Goal: Task Accomplishment & Management: Manage account settings

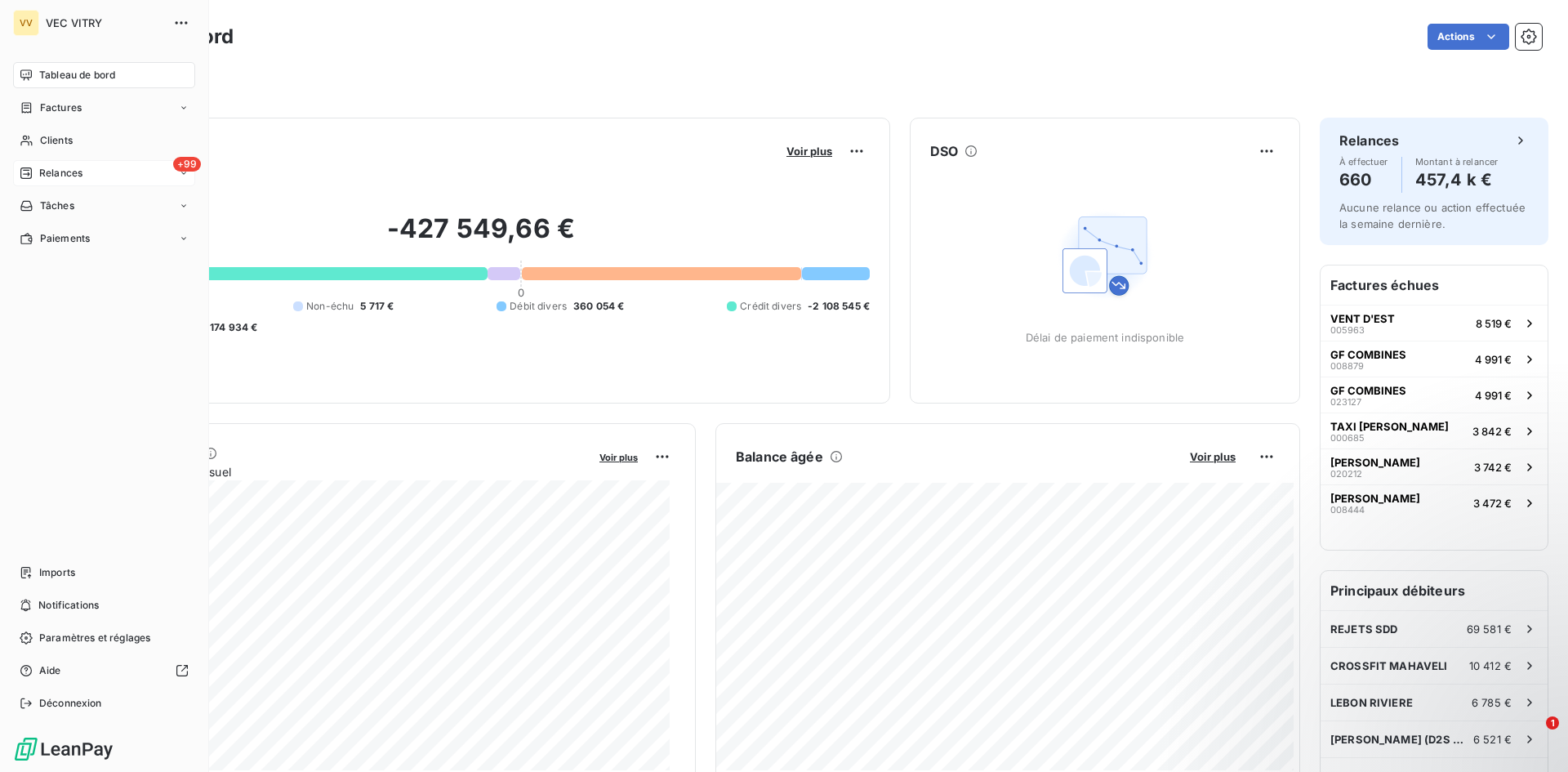
click at [71, 174] on span "Relances" at bounding box center [61, 173] width 43 height 14
click at [80, 206] on span "À effectuer" at bounding box center [66, 206] width 53 height 14
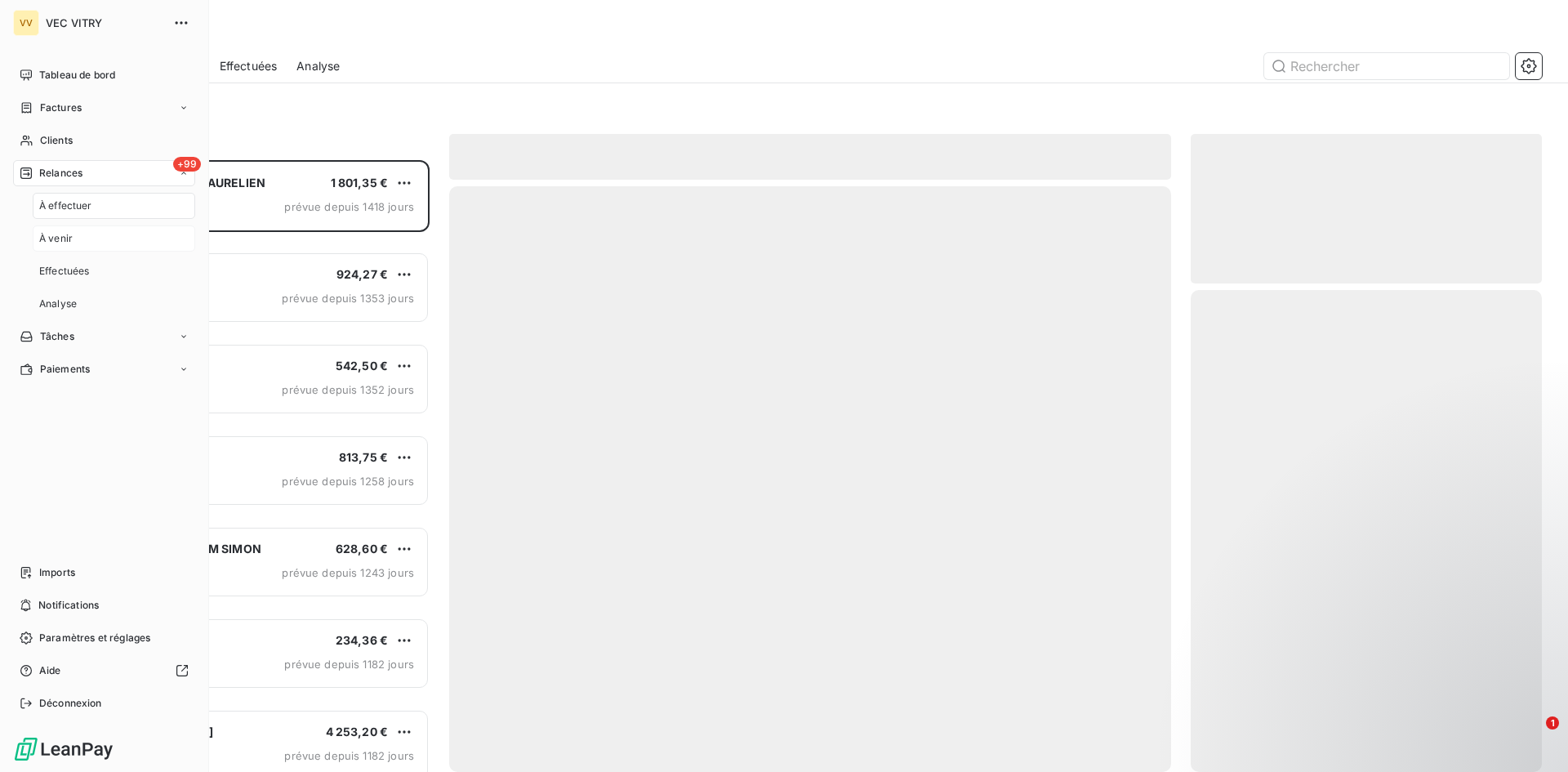
scroll to position [599, 339]
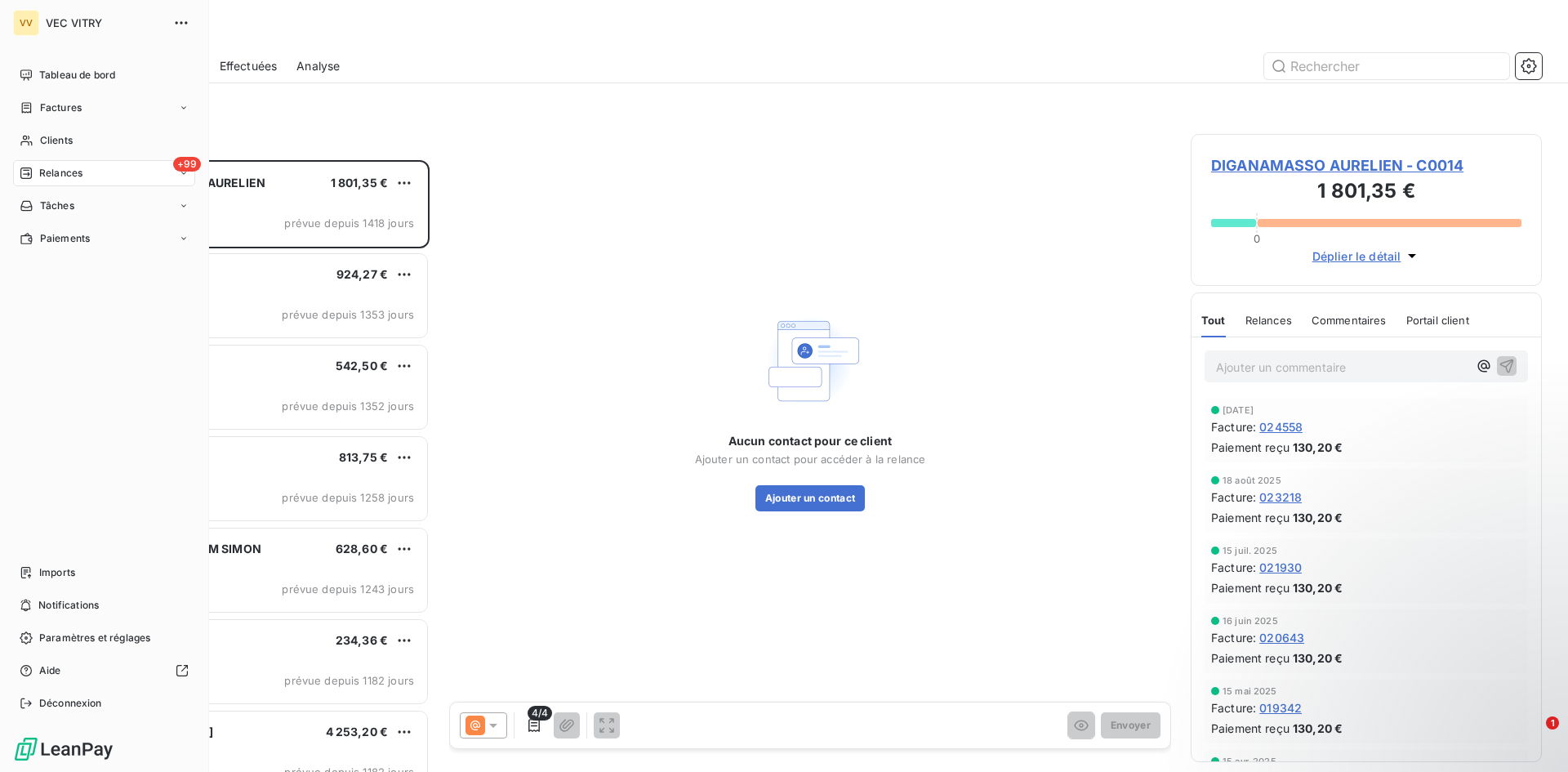
click at [103, 176] on div "+99 Relances" at bounding box center [104, 173] width 182 height 26
click at [81, 331] on div "Tâches" at bounding box center [104, 336] width 182 height 26
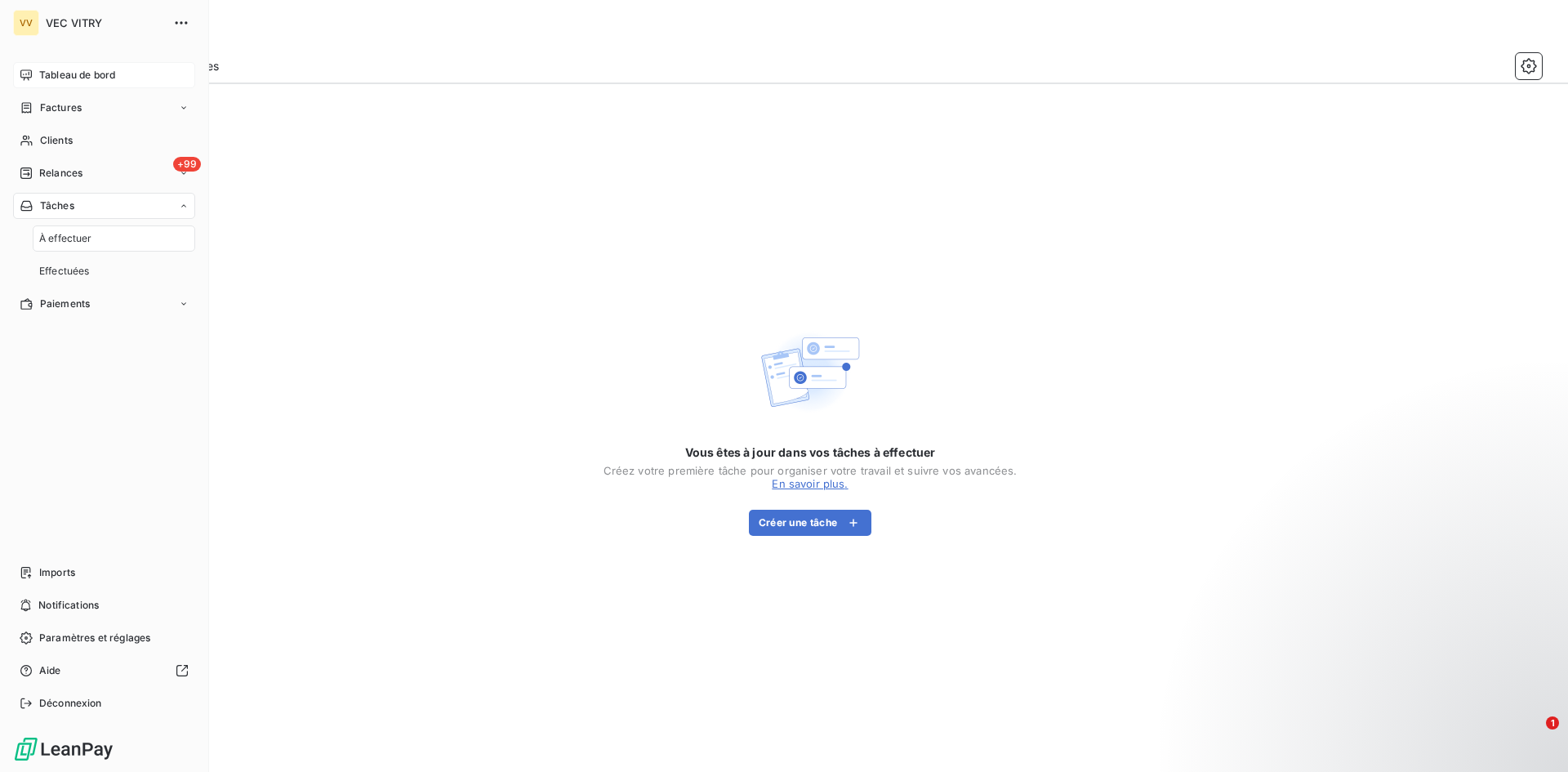
click at [140, 78] on div "Tableau de bord" at bounding box center [104, 74] width 182 height 26
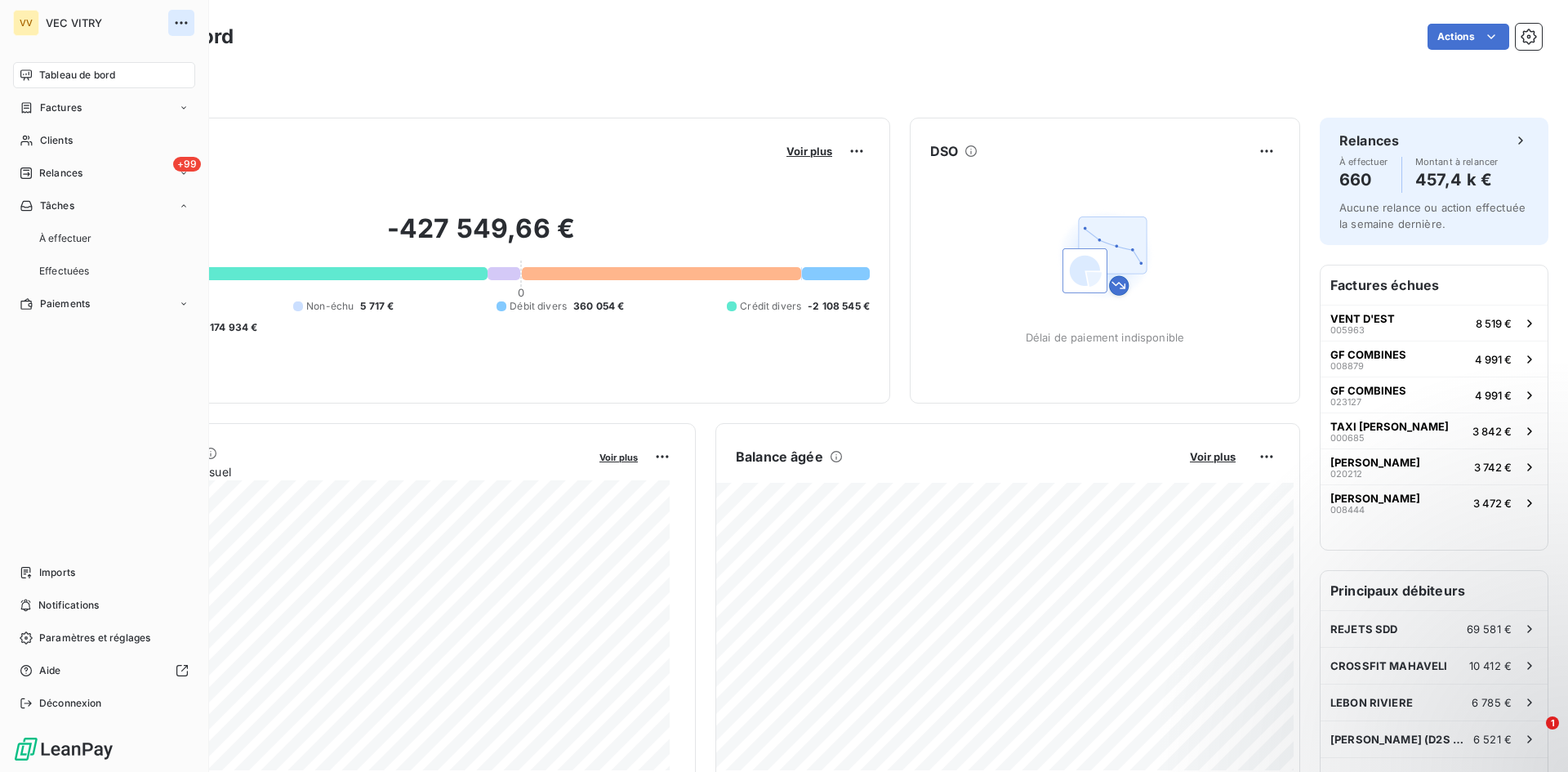
click at [178, 27] on icon "button" at bounding box center [180, 22] width 16 height 16
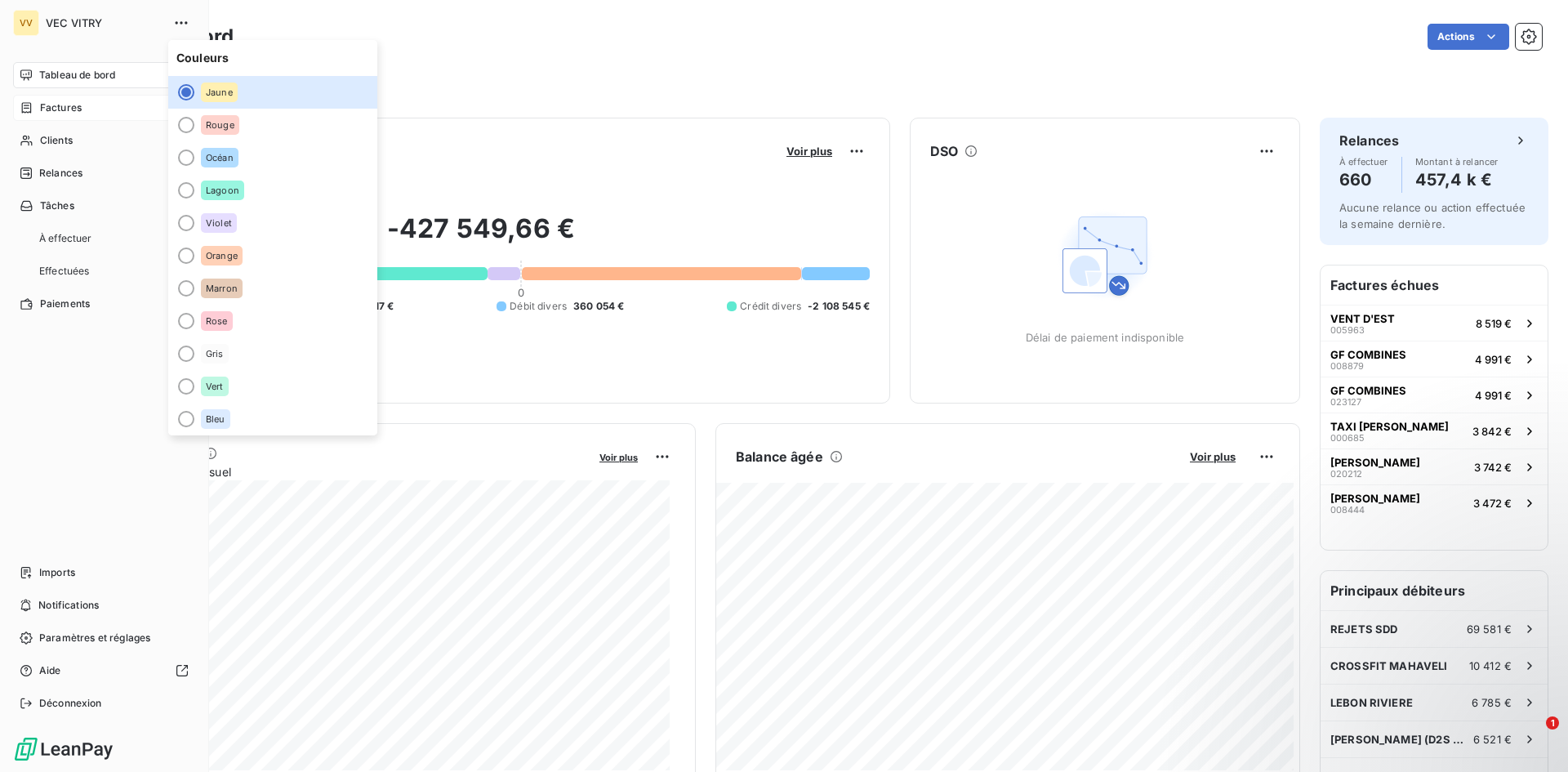
click at [96, 112] on div "Factures" at bounding box center [104, 107] width 182 height 26
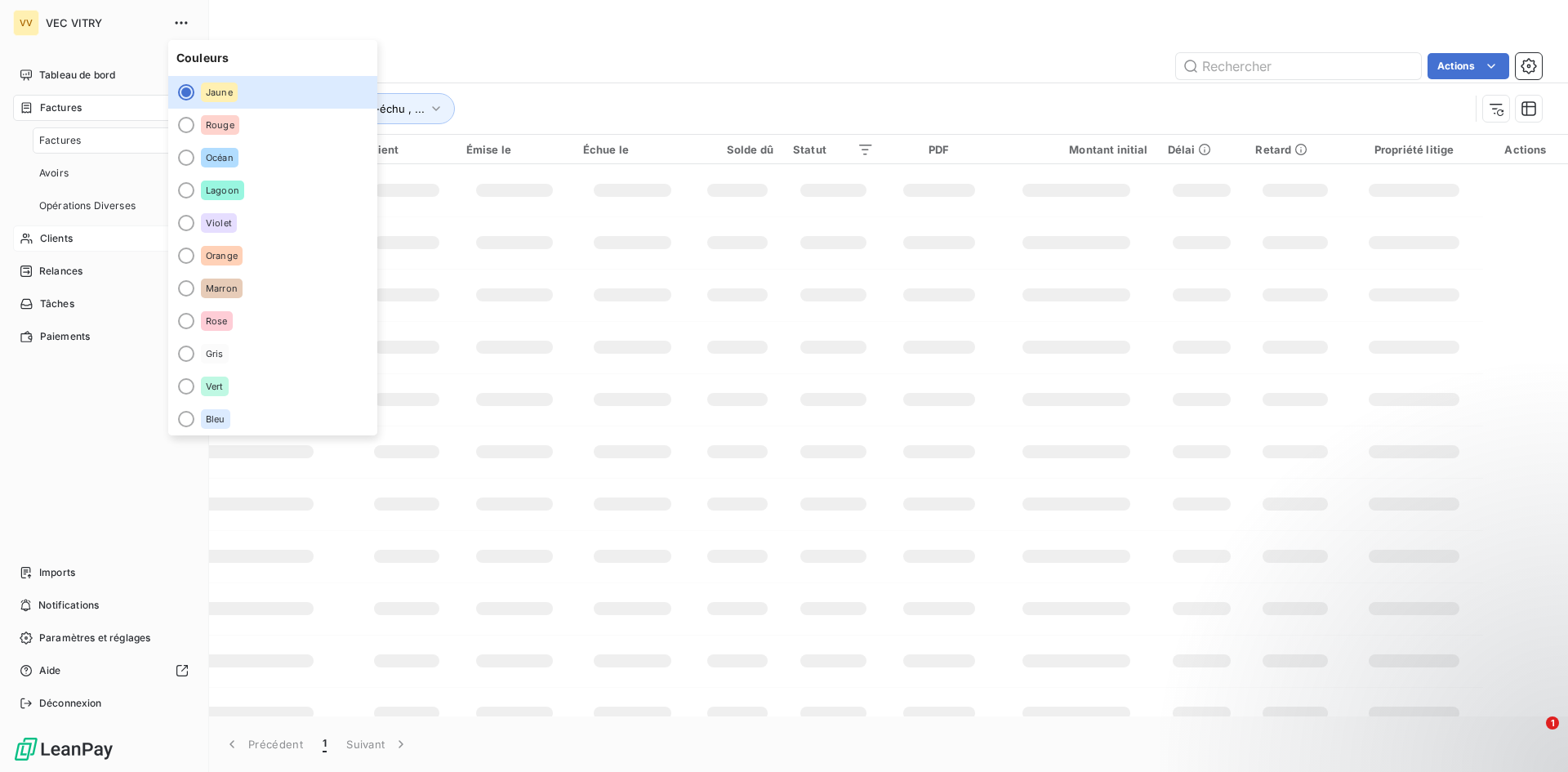
click at [113, 233] on div "Clients" at bounding box center [104, 238] width 182 height 26
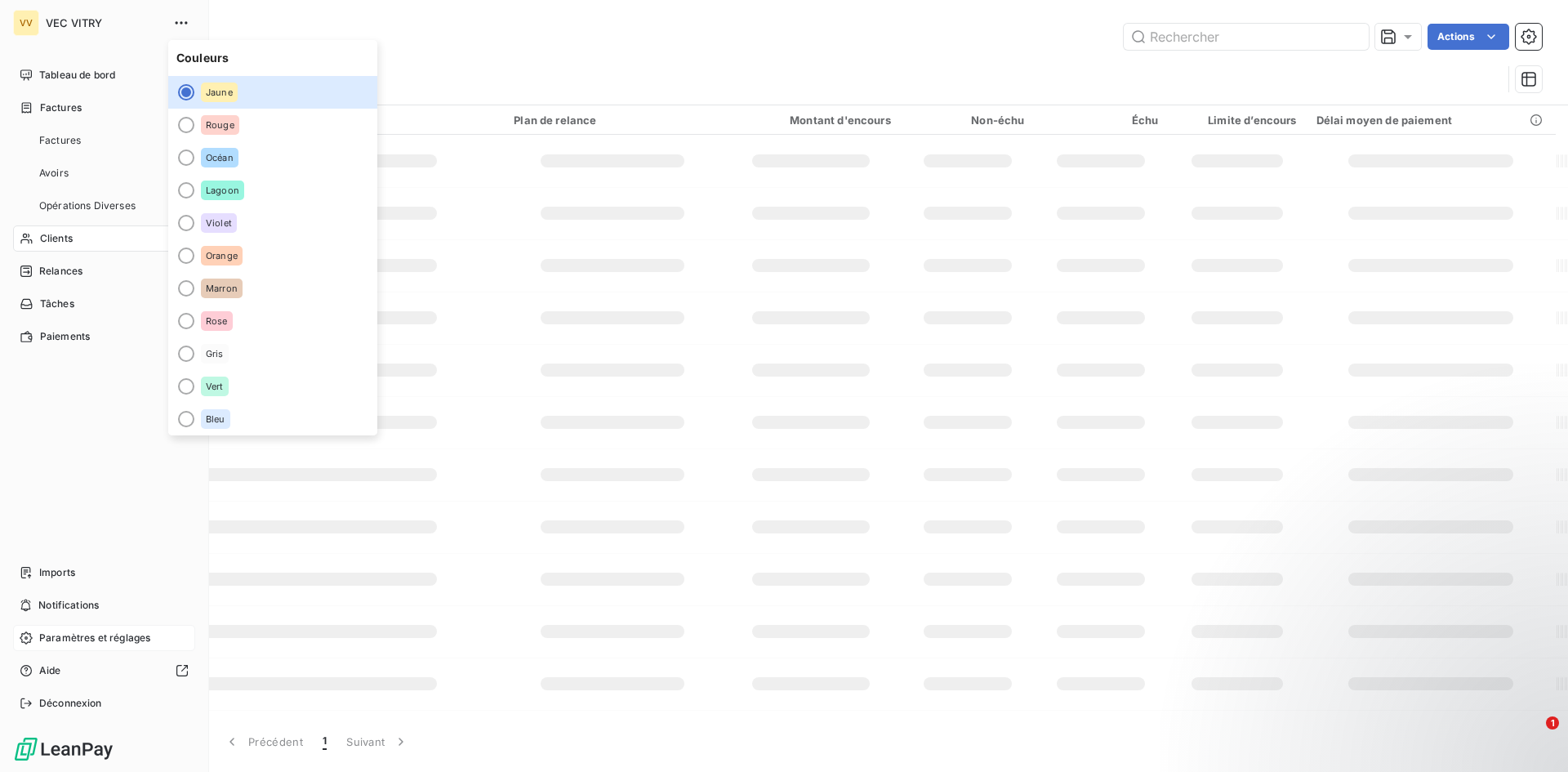
click at [75, 648] on div "Paramètres et réglages" at bounding box center [104, 637] width 182 height 26
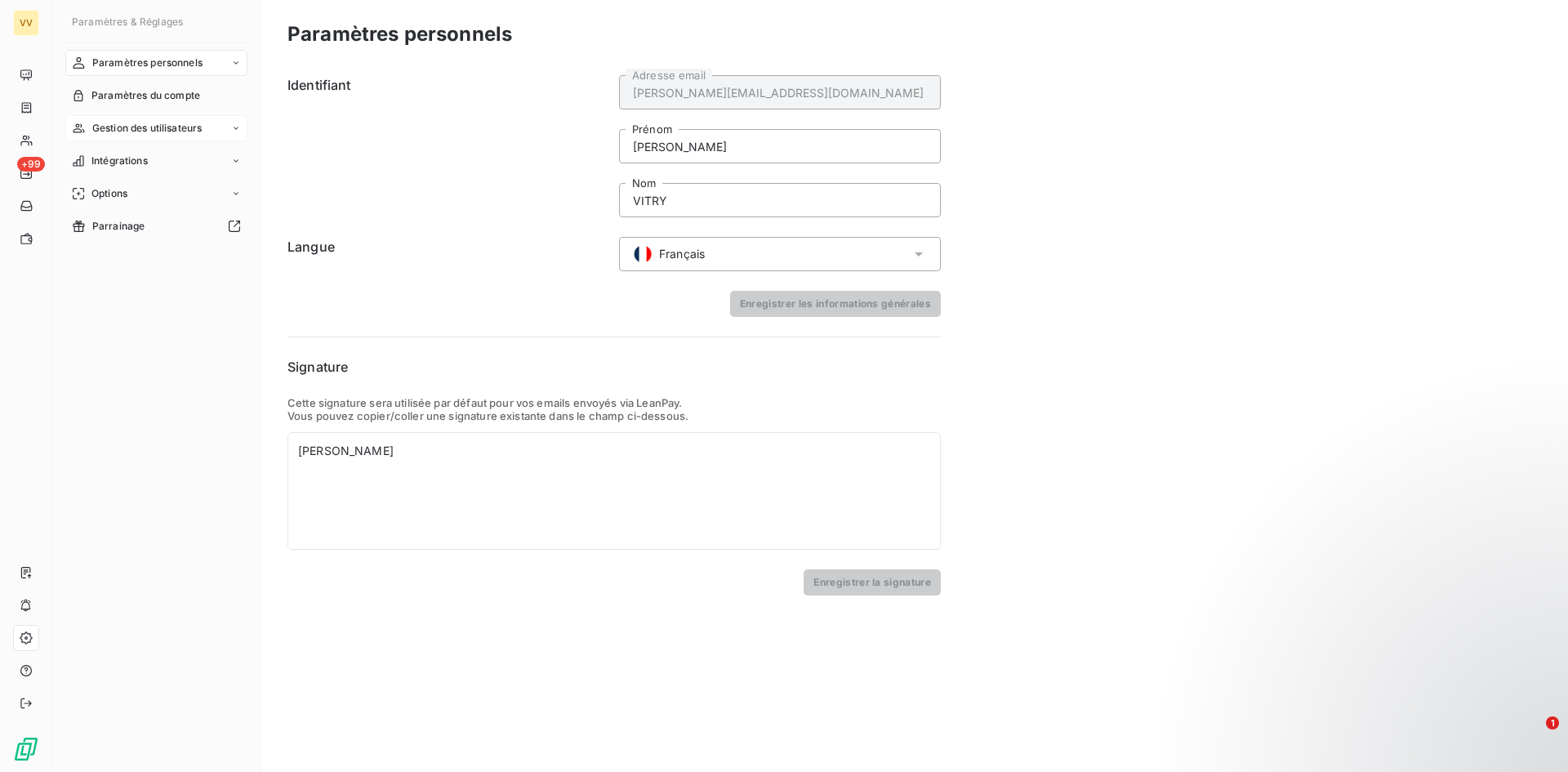
click at [173, 126] on span "Gestion des utilisateurs" at bounding box center [148, 127] width 110 height 14
click at [180, 156] on span "Liste des utilisateurs" at bounding box center [140, 160] width 96 height 14
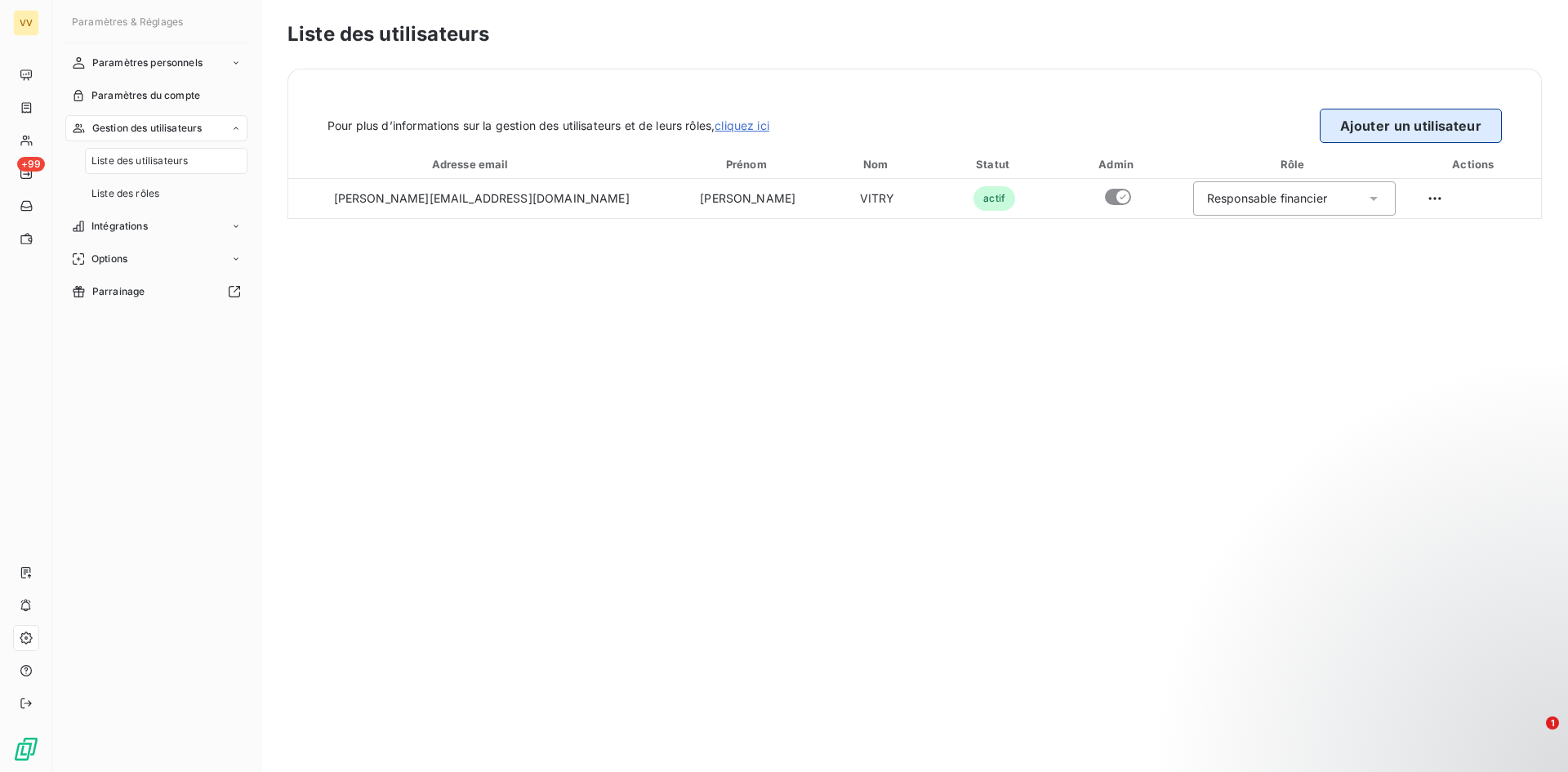
click at [1408, 125] on button "Ajouter un utilisateur" at bounding box center [1411, 126] width 182 height 35
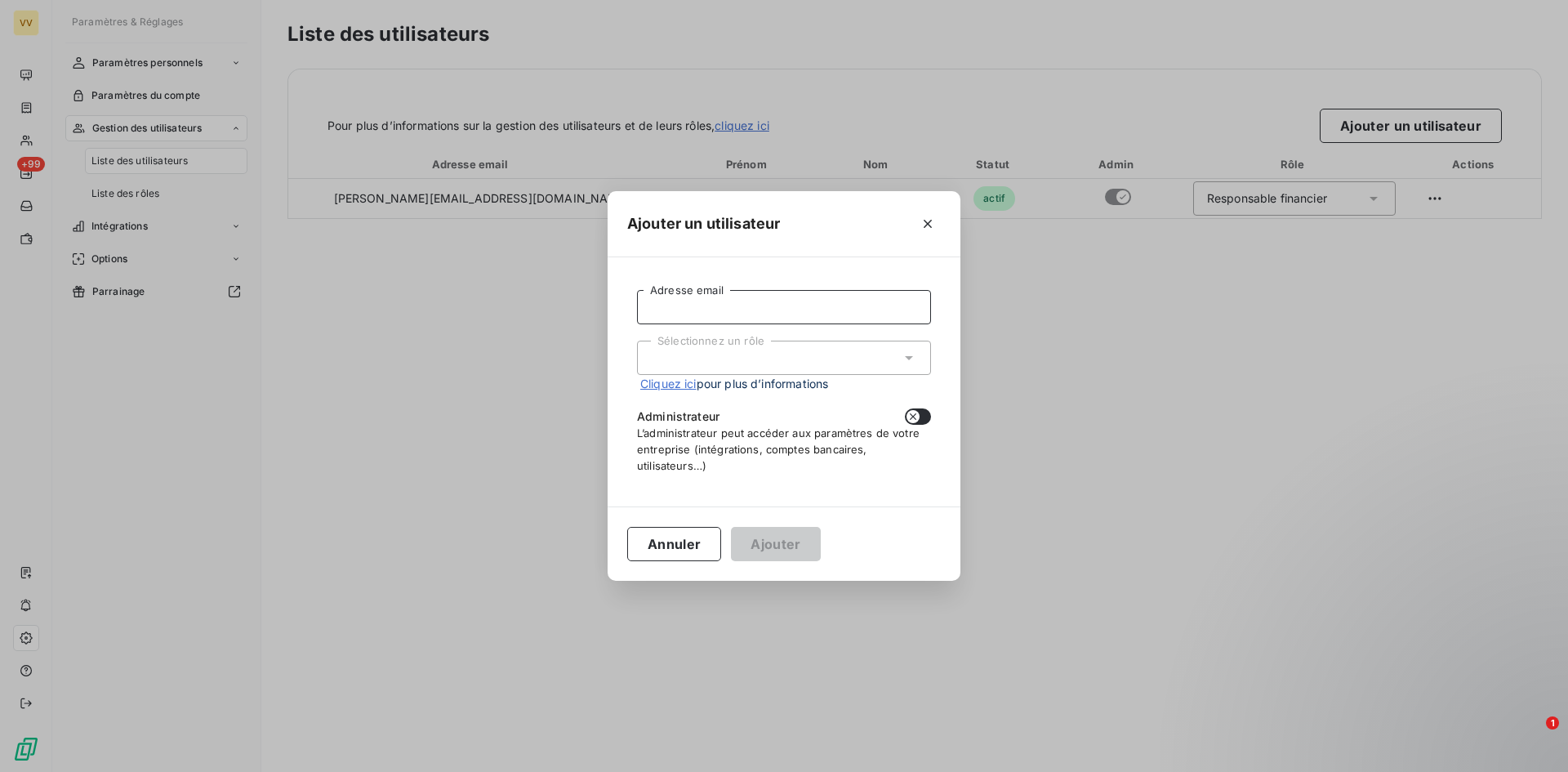
click at [705, 311] on input "Adresse email" at bounding box center [784, 307] width 294 height 35
type input "[EMAIL_ADDRESS][DOMAIN_NAME]"
click at [855, 364] on div "Sélectionnez un rôle" at bounding box center [784, 358] width 294 height 35
click at [847, 396] on li "Responsable financier" at bounding box center [784, 393] width 294 height 29
click at [690, 386] on link "Cliquez ici" at bounding box center [668, 383] width 56 height 14
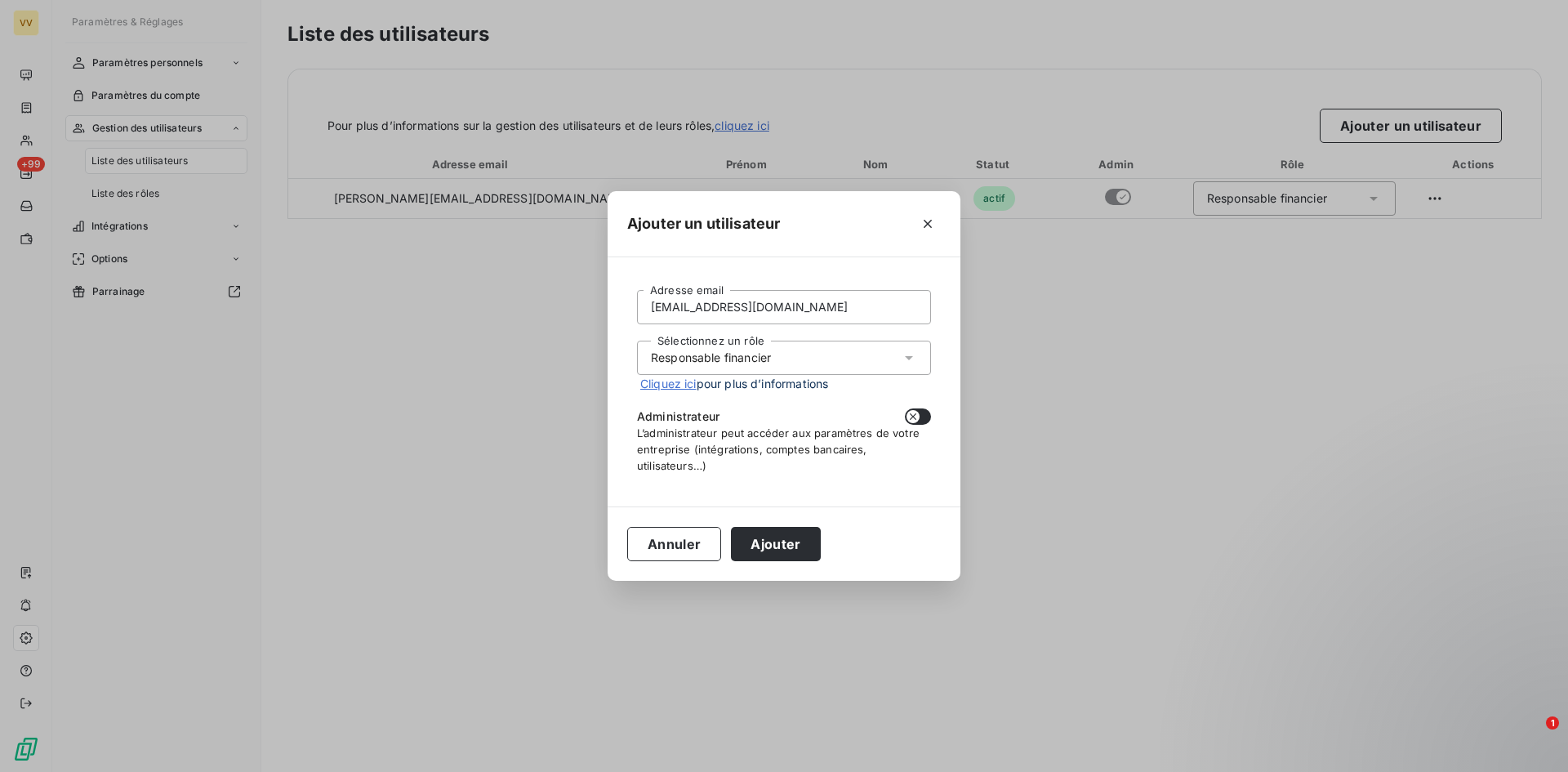
click at [924, 417] on button "button" at bounding box center [918, 416] width 26 height 16
checkbox input "true"
click at [794, 539] on button "Ajouter" at bounding box center [775, 544] width 89 height 35
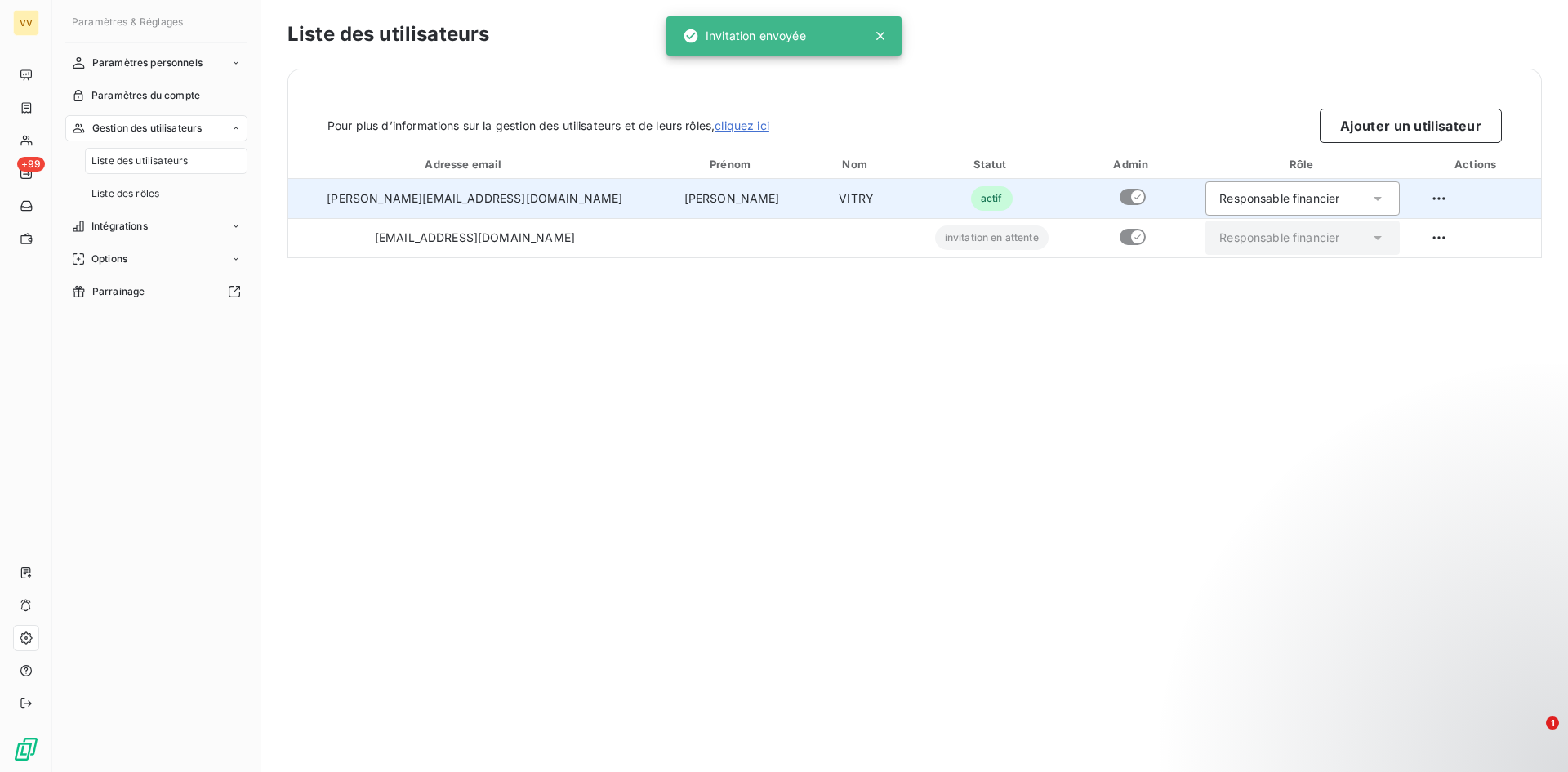
click at [1335, 199] on div "Responsable financier" at bounding box center [1302, 199] width 194 height 35
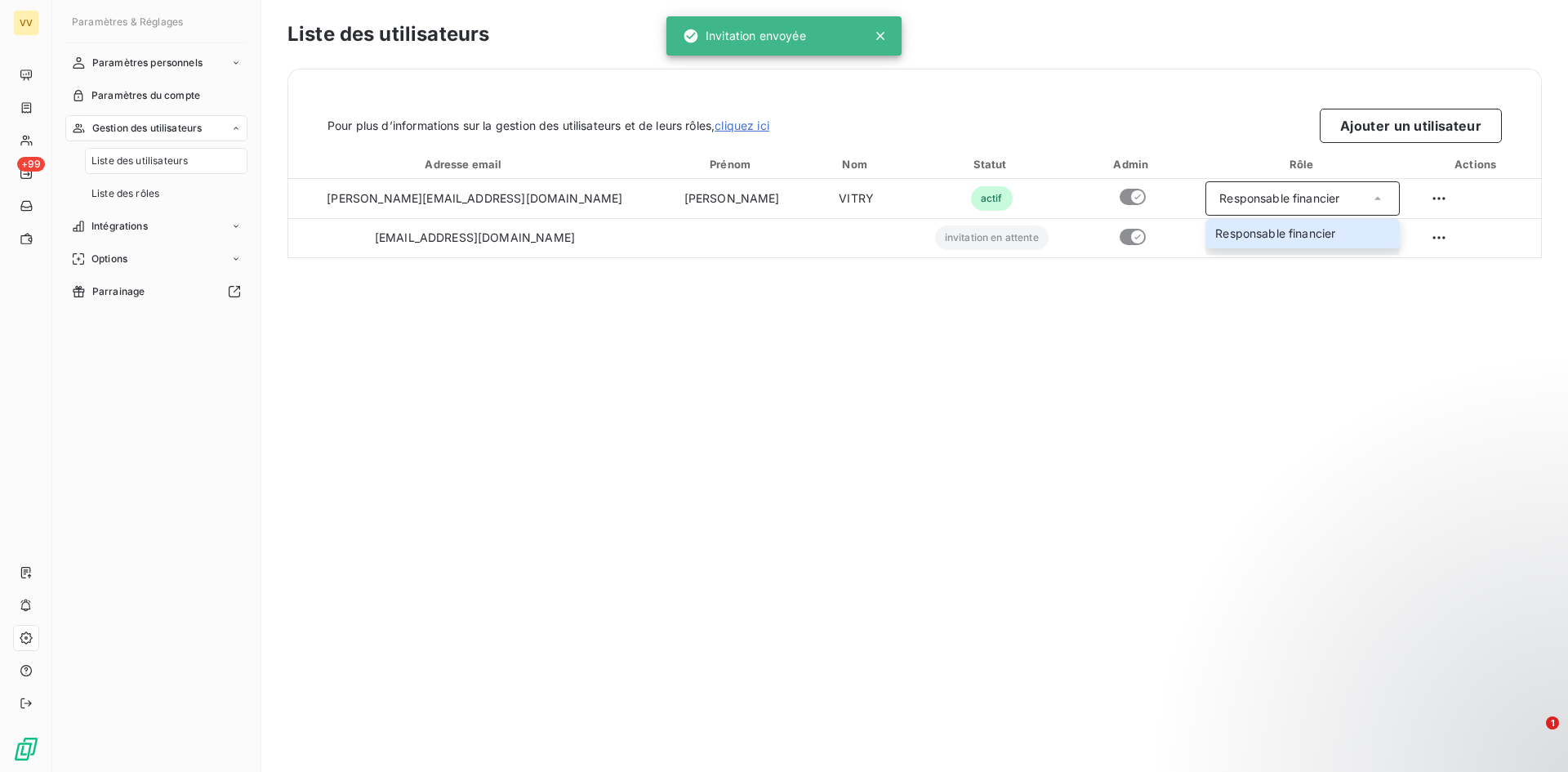
click at [911, 340] on div "Liste des utilisateurs Pour plus d’informations sur la gestion des utilisateurs…" at bounding box center [915, 386] width 1307 height 772
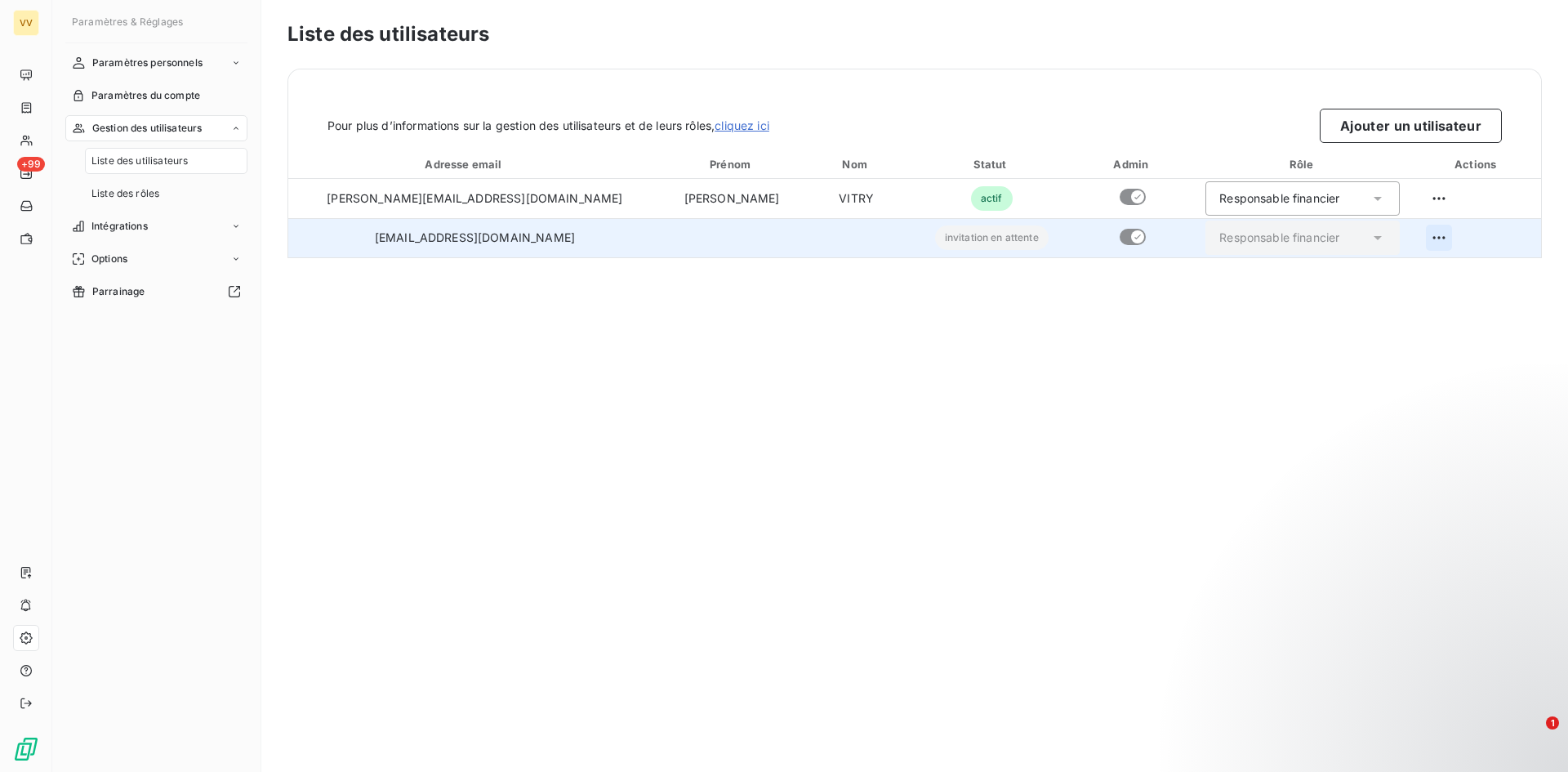
click at [1416, 231] on html "VV +99 Paramètres & Réglages Paramètres personnels Paramètres du compte Gestion…" at bounding box center [784, 386] width 1568 height 772
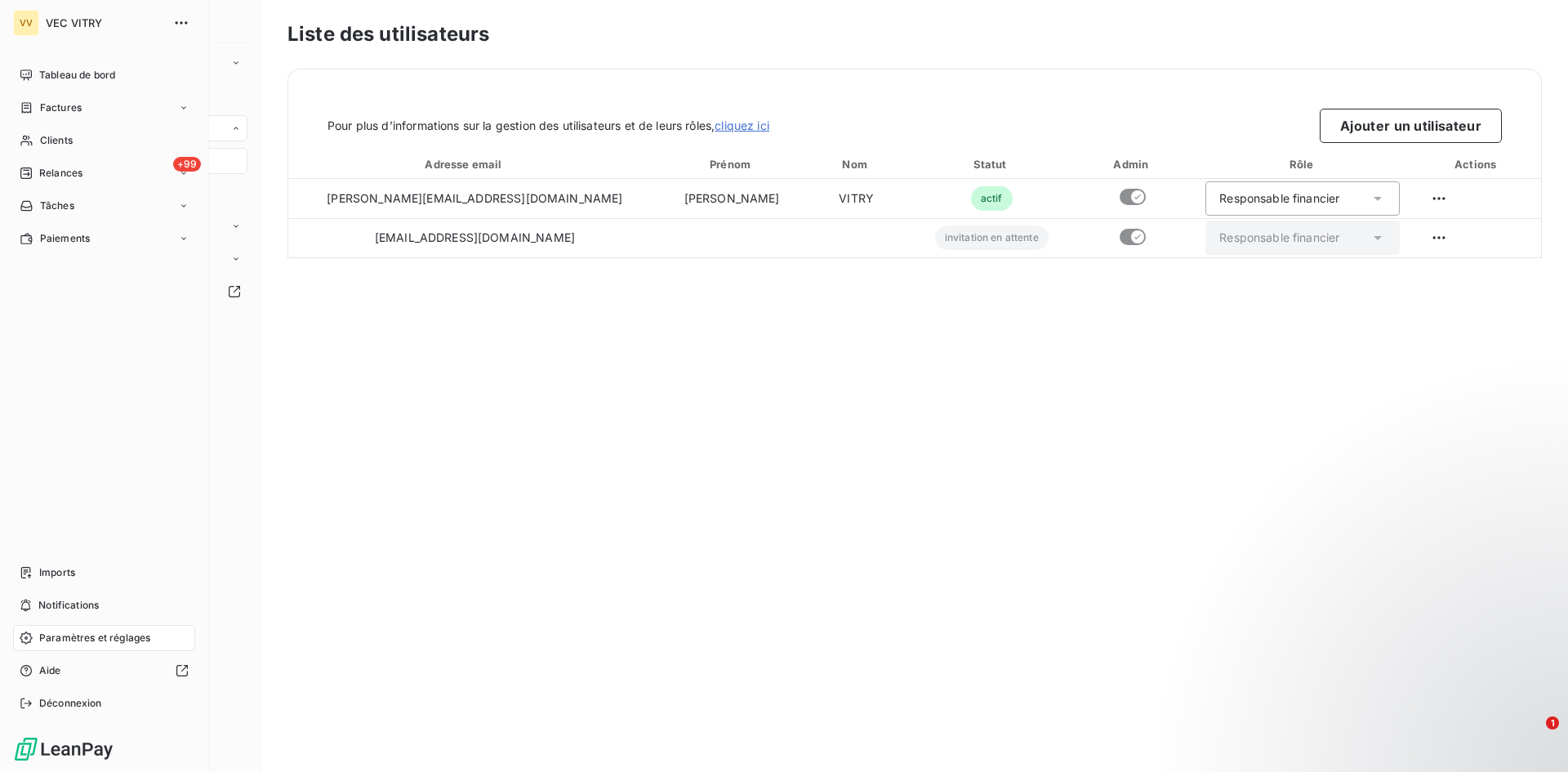
click at [26, 71] on html "VV VEC VITRY Tableau de bord Factures Clients +99 Relances Tâches Paiements Imp…" at bounding box center [784, 386] width 1568 height 772
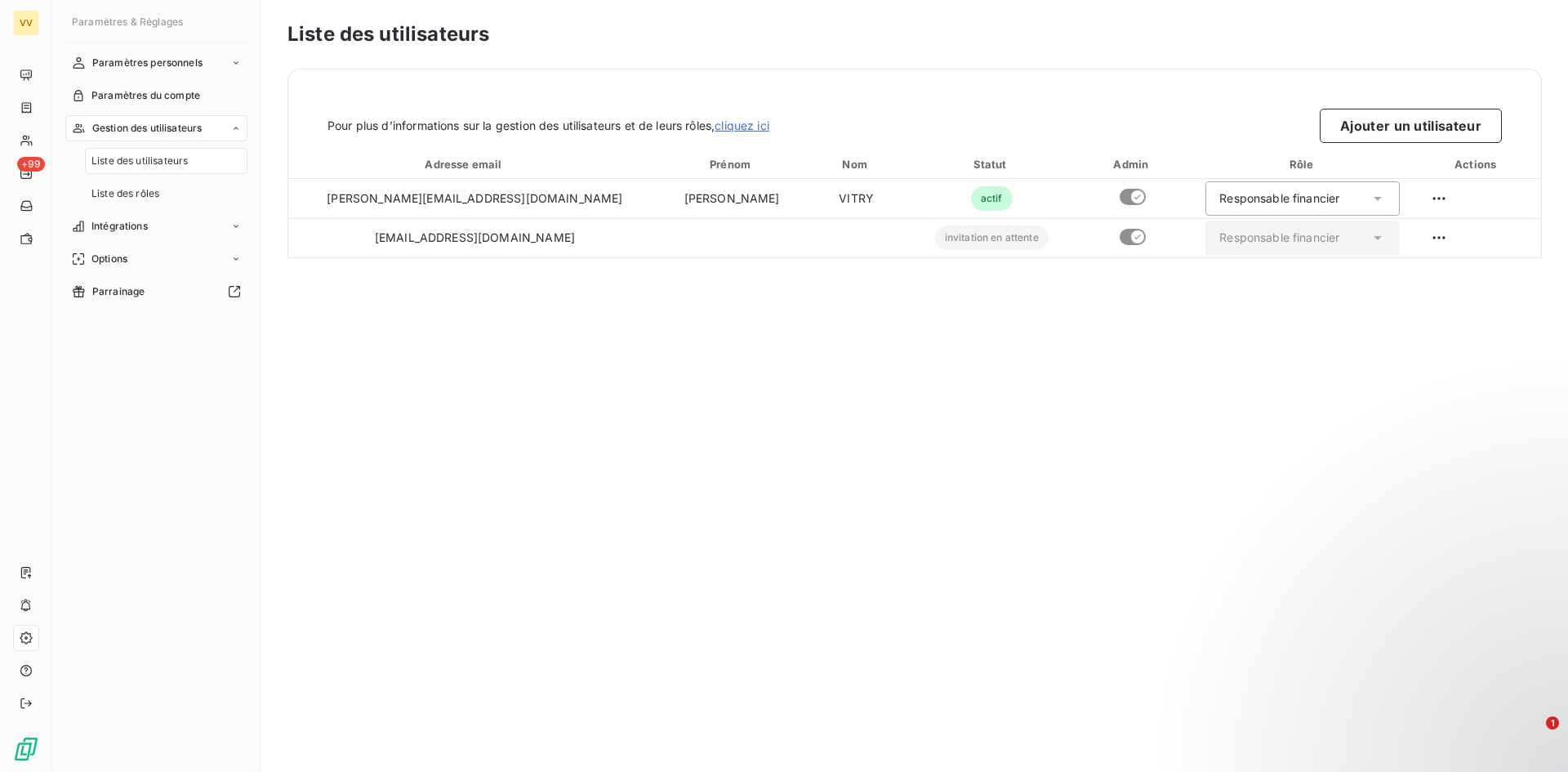
drag, startPoint x: 356, startPoint y: 385, endPoint x: 268, endPoint y: 332, distance: 102.7
click at [358, 386] on div "Liste des utilisateurs Pour plus d’informations sur la gestion des utilisateurs…" at bounding box center [915, 386] width 1307 height 772
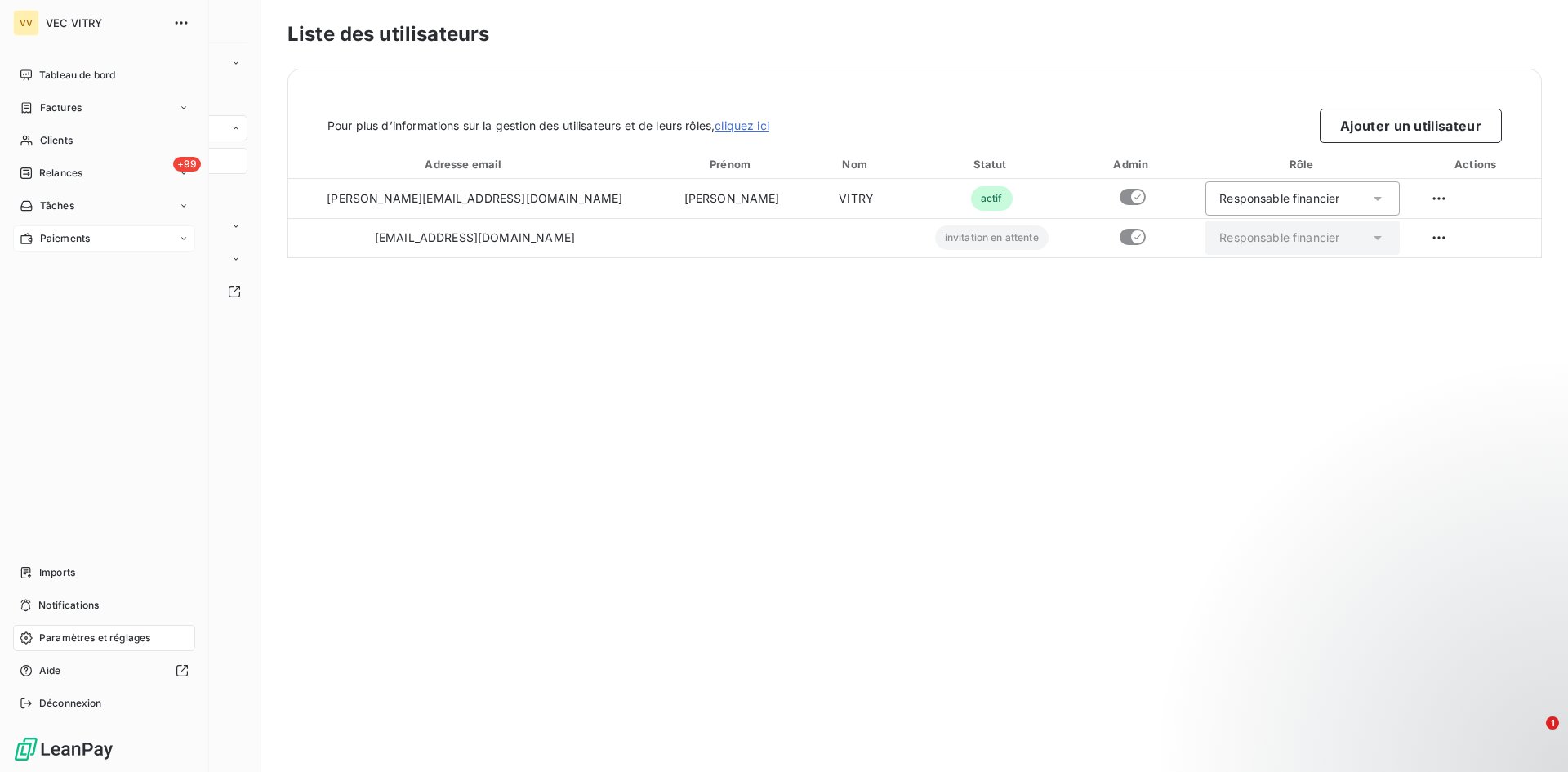
click at [98, 238] on div "Paiements" at bounding box center [104, 238] width 182 height 26
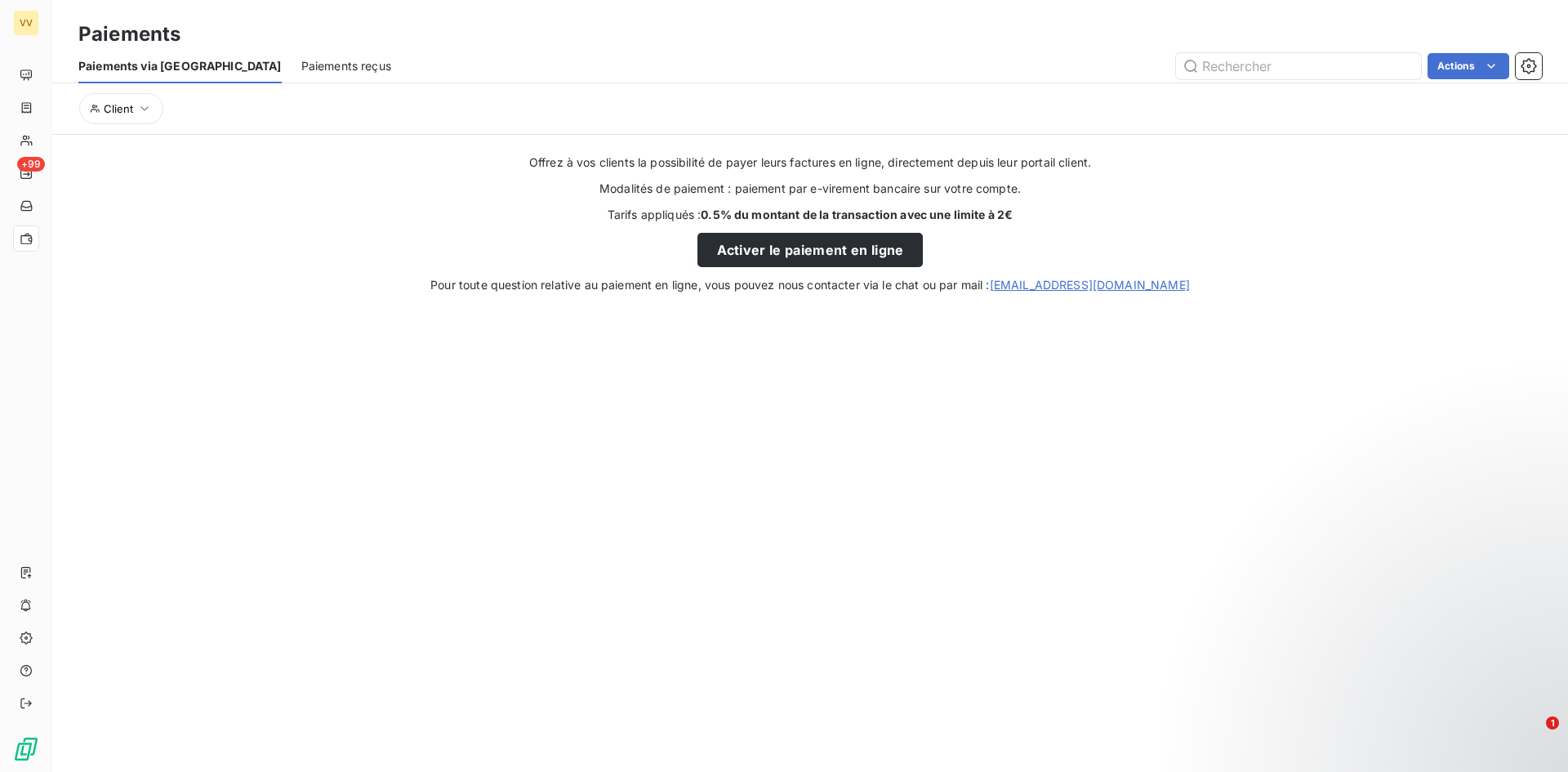
click at [542, 313] on section "Paiements Paiements via le Portail Paiements reçus Actions Client Offrez à vos …" at bounding box center [810, 386] width 1516 height 772
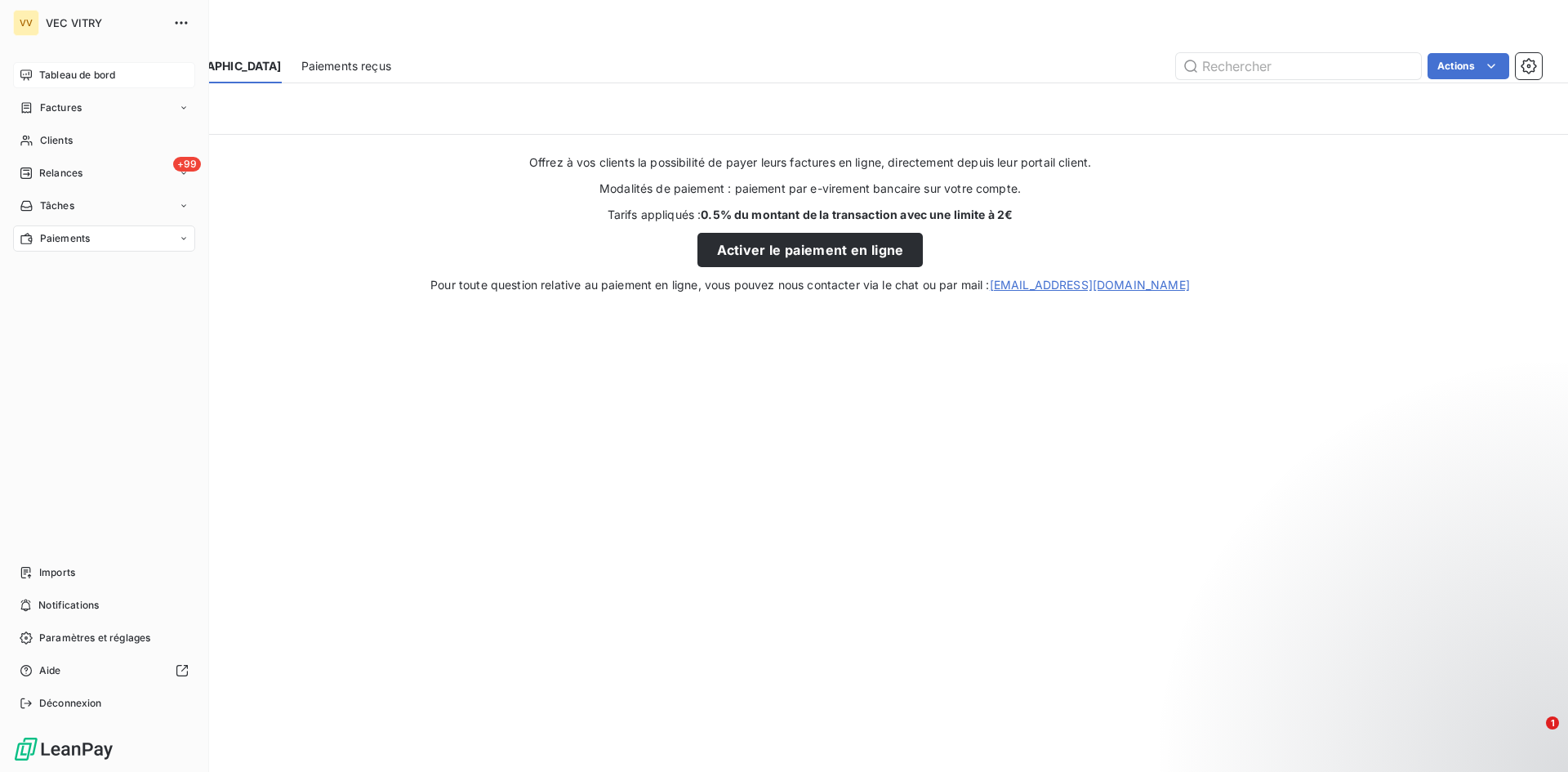
click at [69, 72] on span "Tableau de bord" at bounding box center [77, 74] width 76 height 14
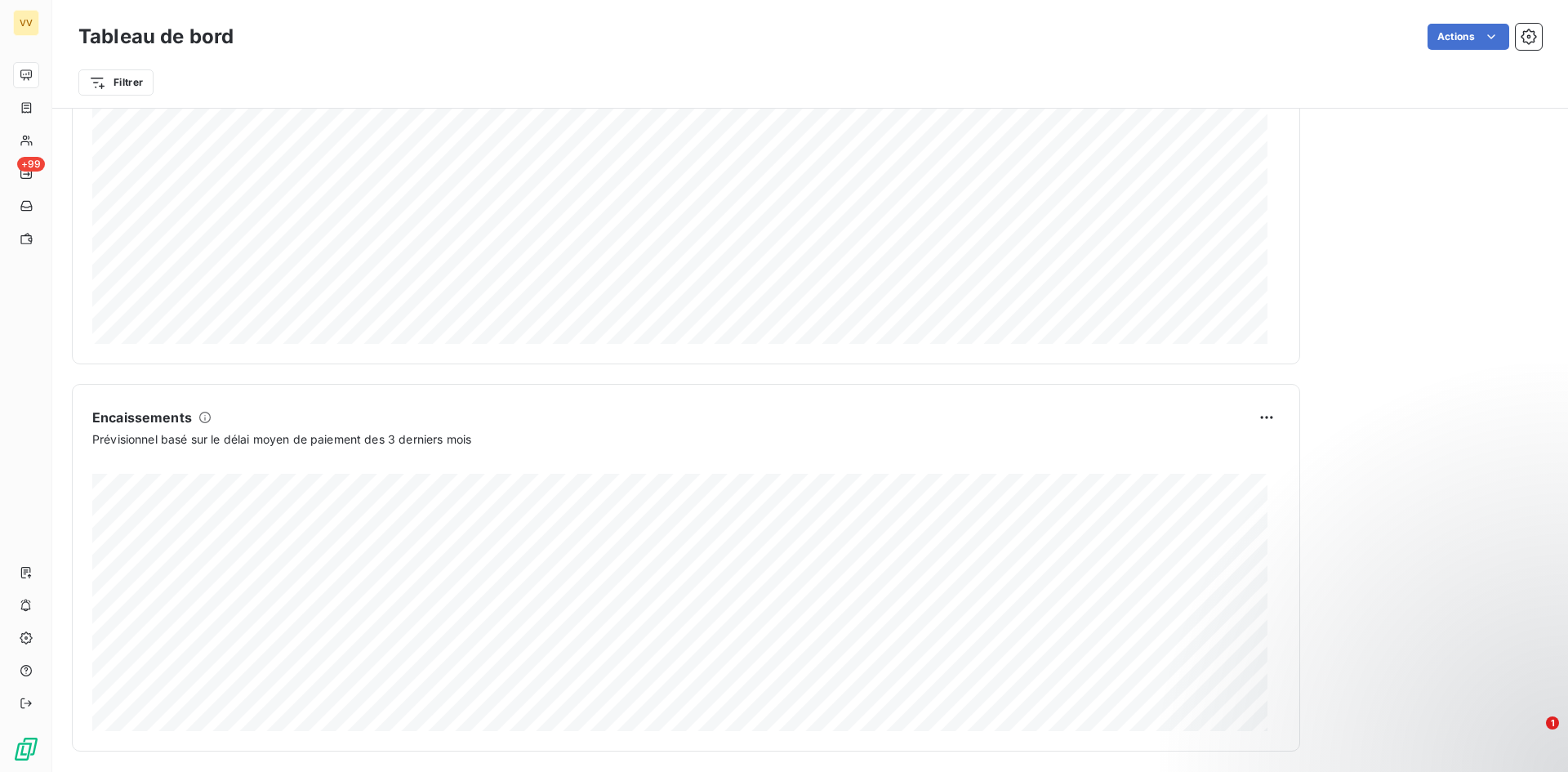
scroll to position [820, 0]
click at [299, 57] on html "VV +99 Tableau de bord Actions Exporter le tableau de bord Planifier un rapport…" at bounding box center [784, 386] width 1568 height 772
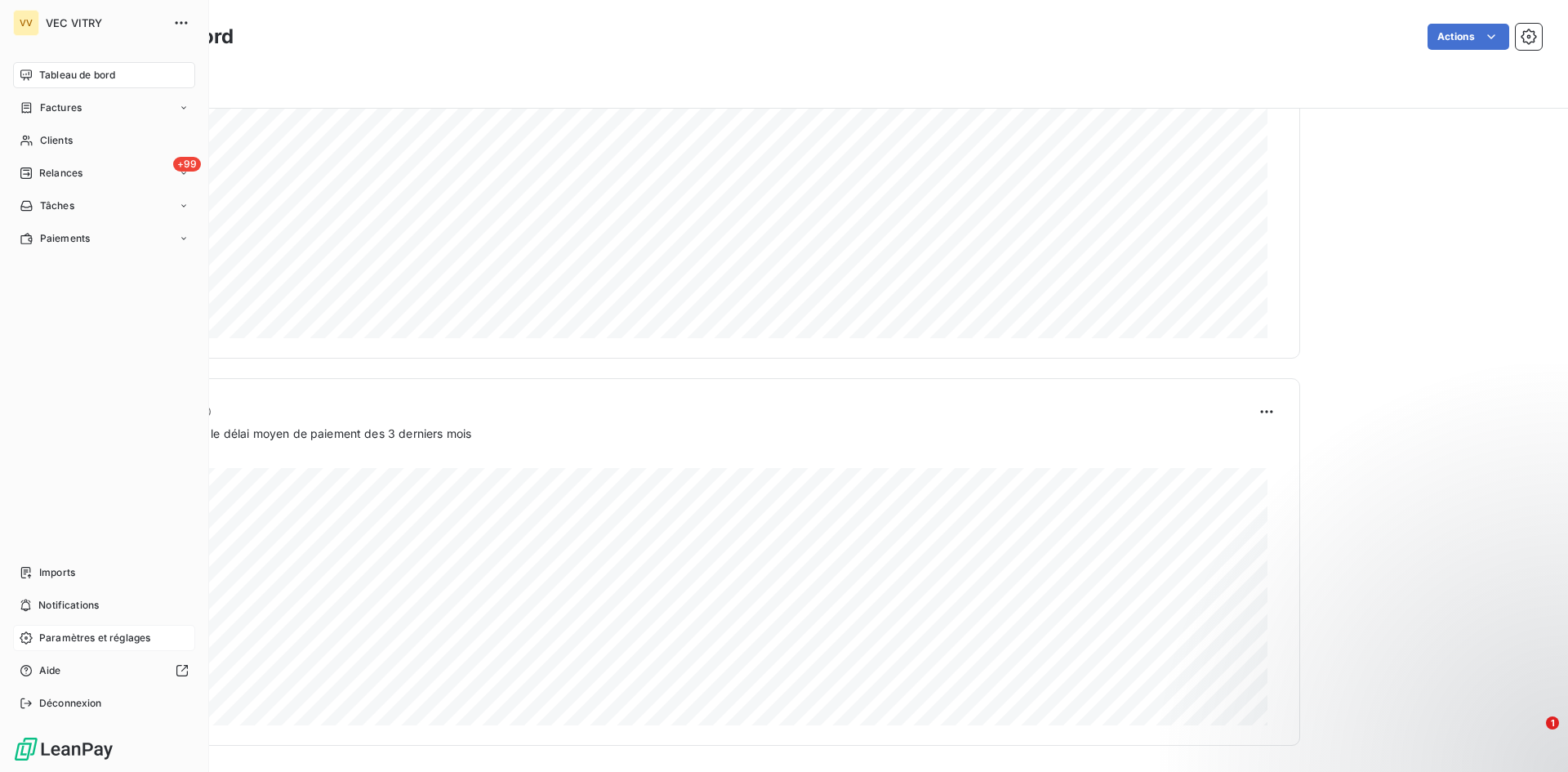
click at [101, 638] on span "Paramètres et réglages" at bounding box center [95, 637] width 111 height 14
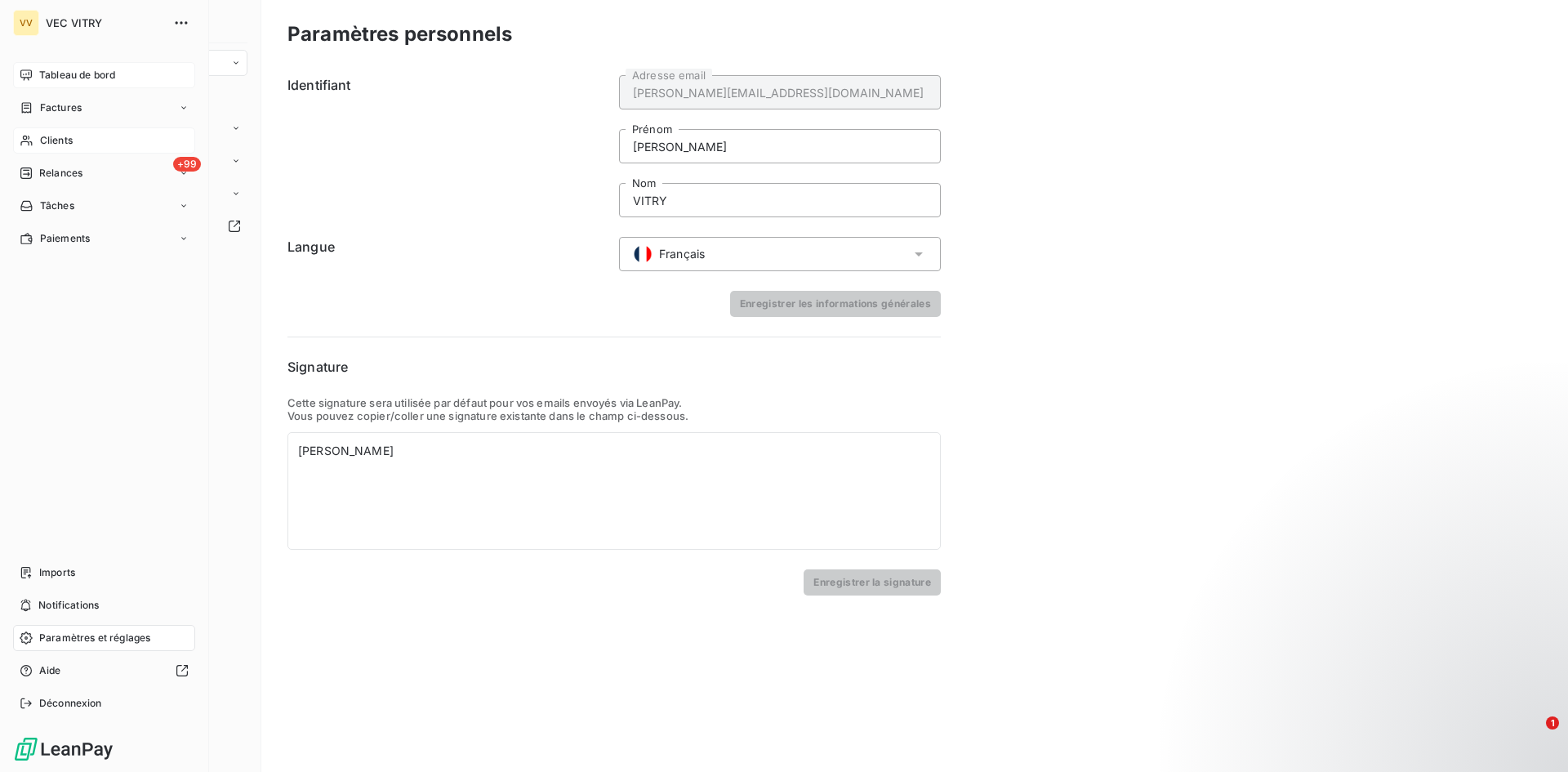
click at [66, 131] on div "Clients" at bounding box center [104, 140] width 182 height 26
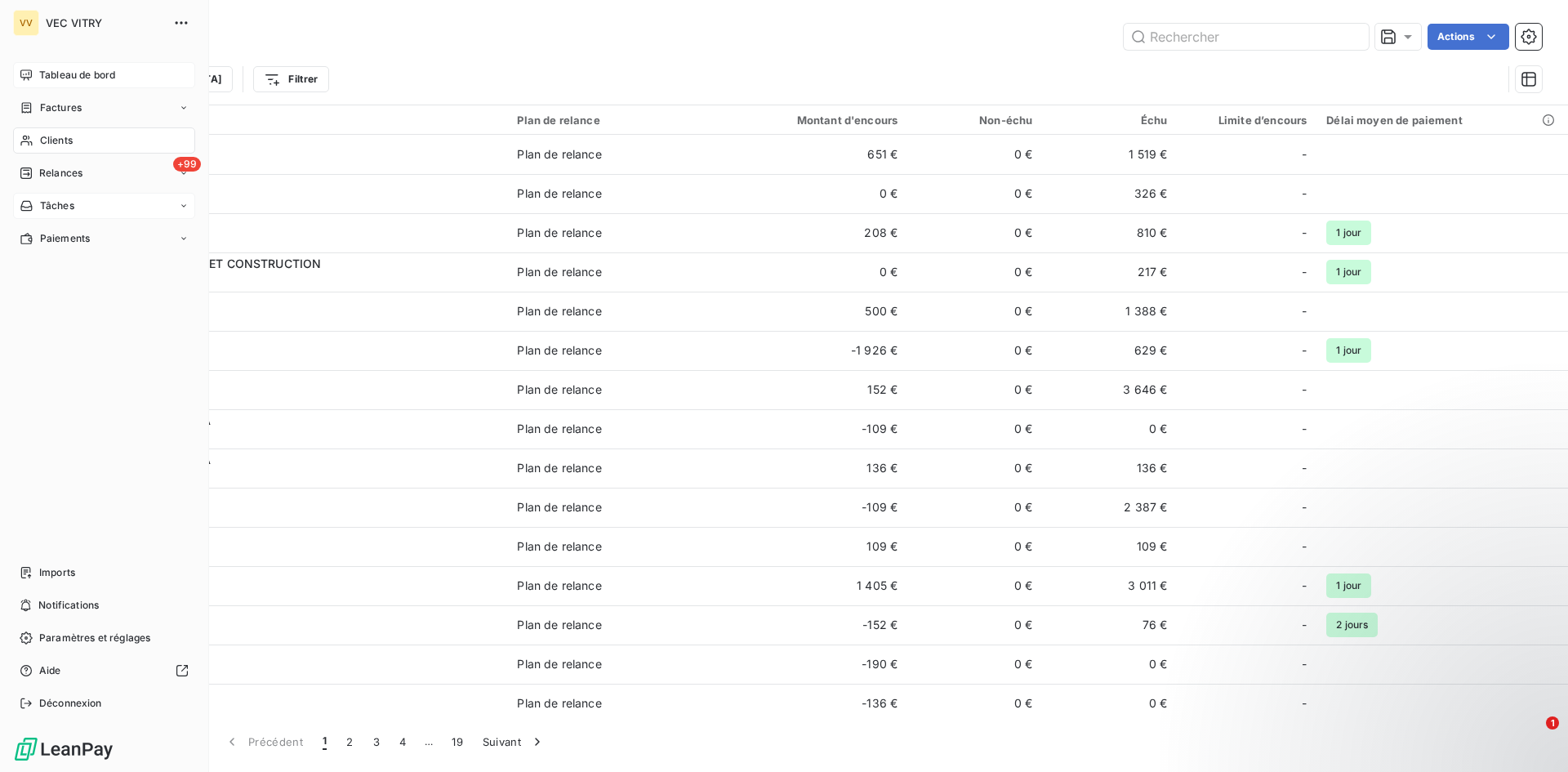
click at [101, 206] on div "Tâches" at bounding box center [104, 206] width 182 height 26
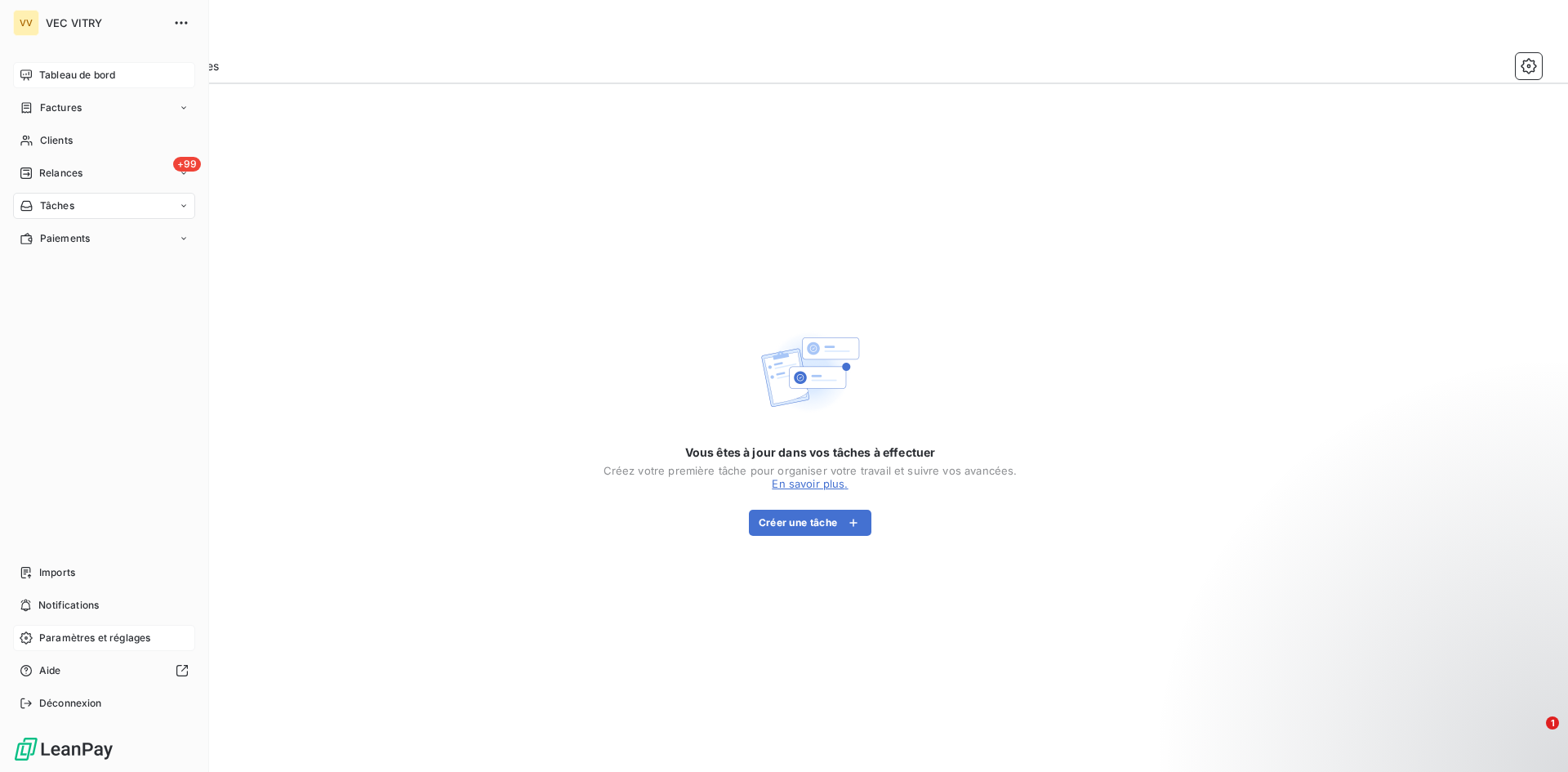
click at [115, 636] on span "Paramètres et réglages" at bounding box center [95, 637] width 111 height 14
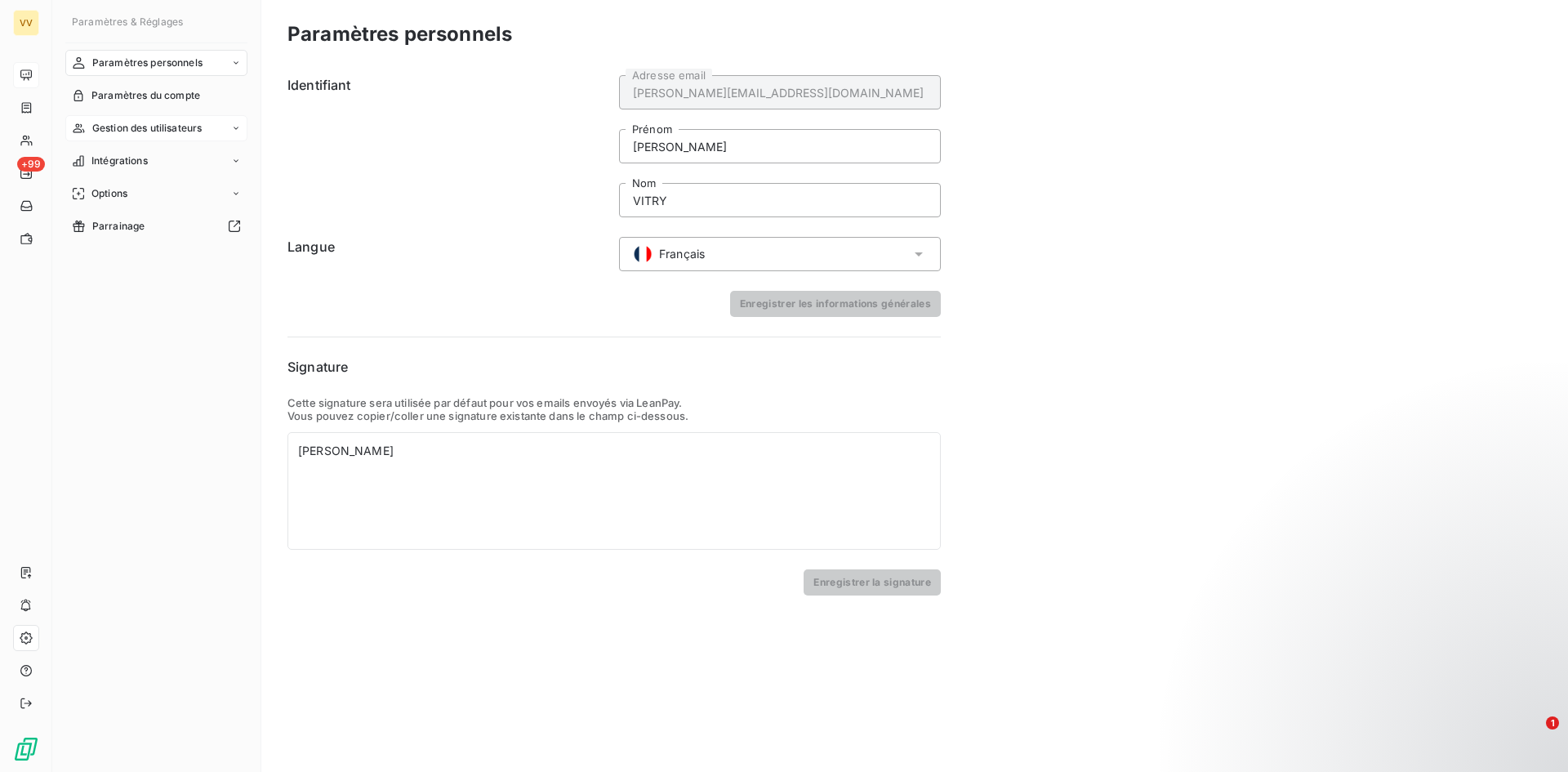
click at [178, 129] on span "Gestion des utilisateurs" at bounding box center [148, 127] width 110 height 14
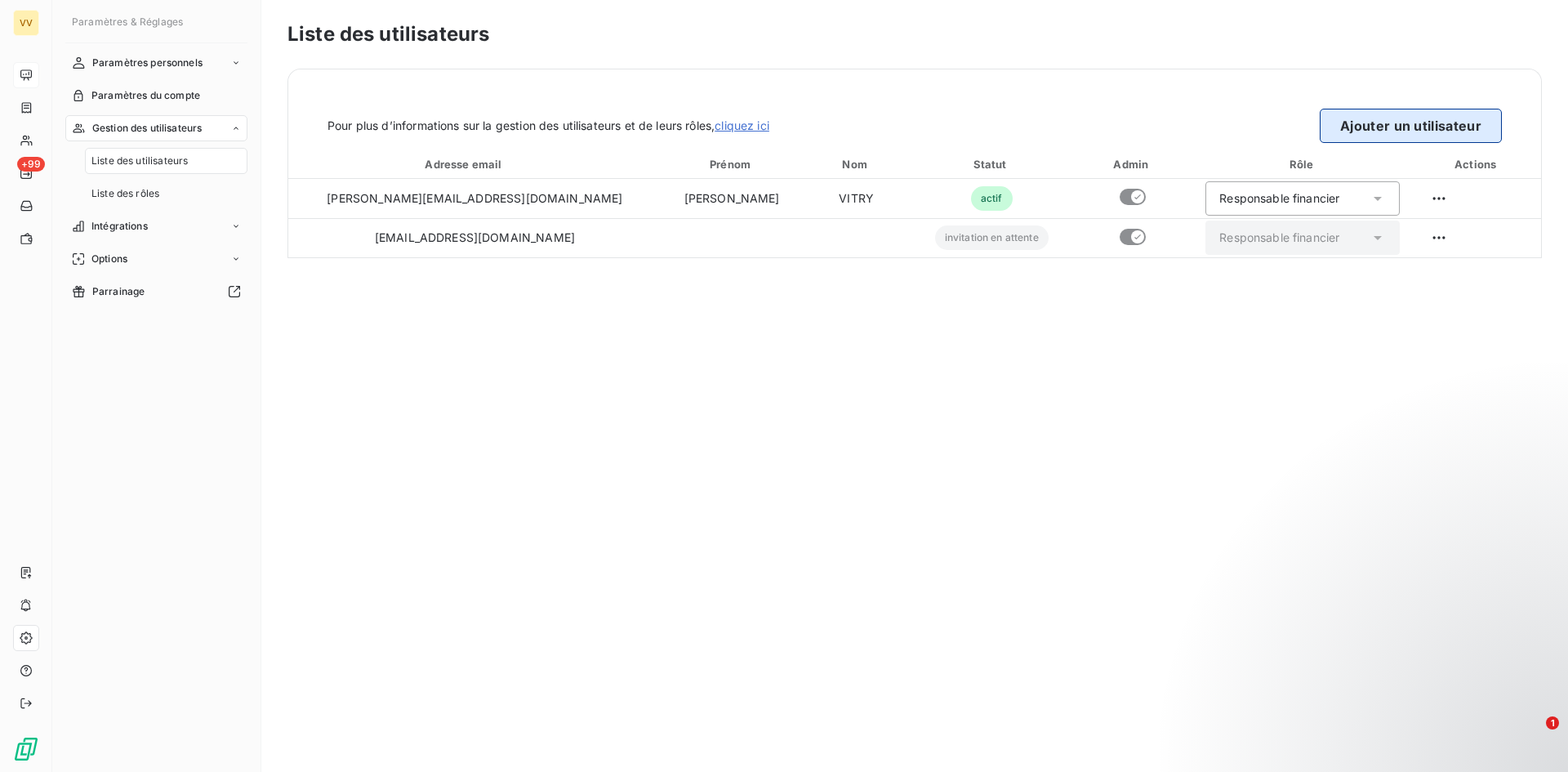
click at [1350, 129] on button "Ajouter un utilisateur" at bounding box center [1411, 126] width 182 height 35
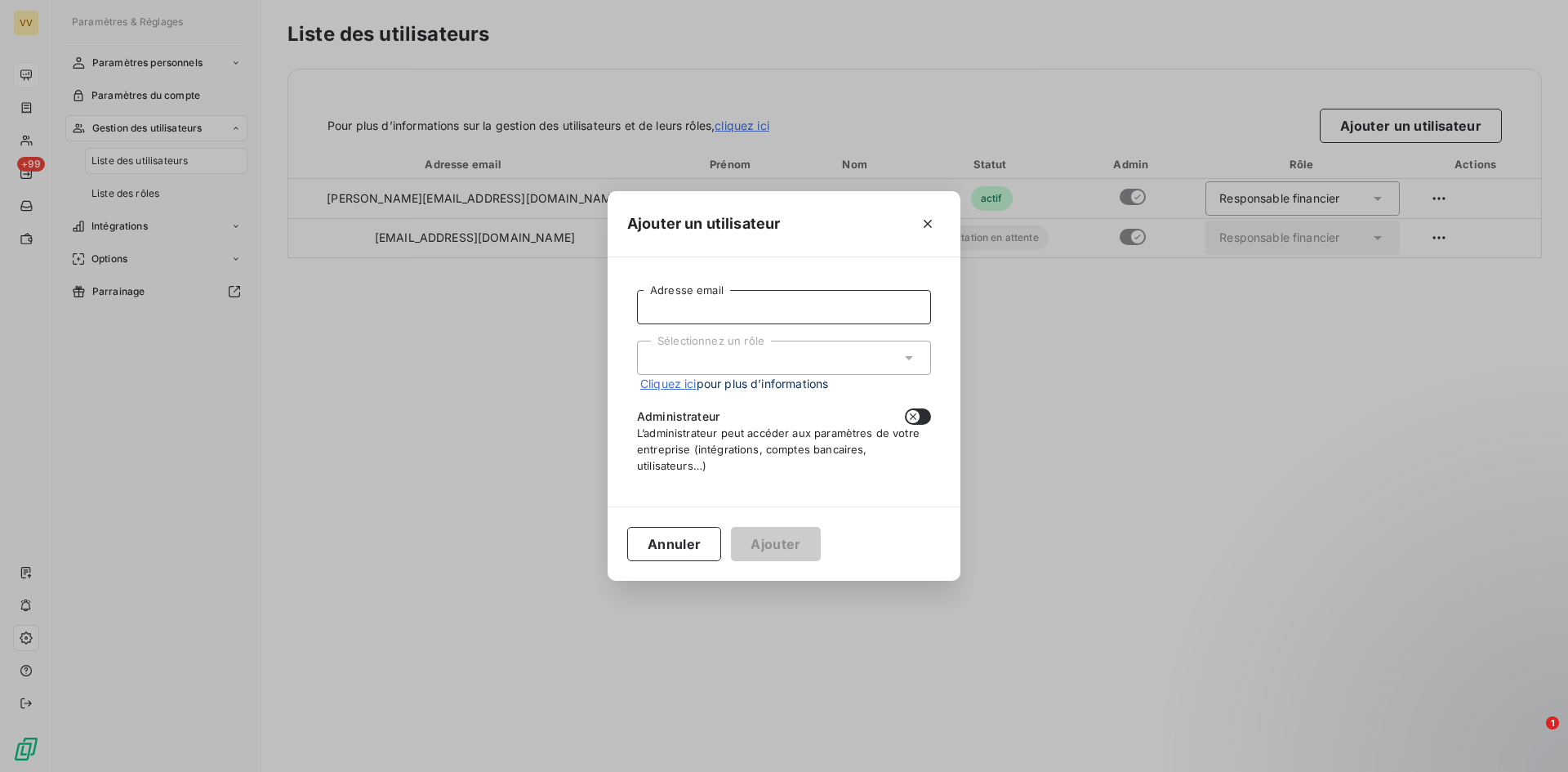
click at [793, 317] on input "Adresse email" at bounding box center [784, 307] width 294 height 35
type input "[EMAIL_ADDRESS][DOMAIN_NAME]"
click at [842, 371] on div "Sélectionnez un rôle" at bounding box center [784, 358] width 294 height 35
click at [827, 389] on li "Responsable financier" at bounding box center [784, 393] width 294 height 29
click at [912, 412] on icon "button" at bounding box center [913, 417] width 14 height 14
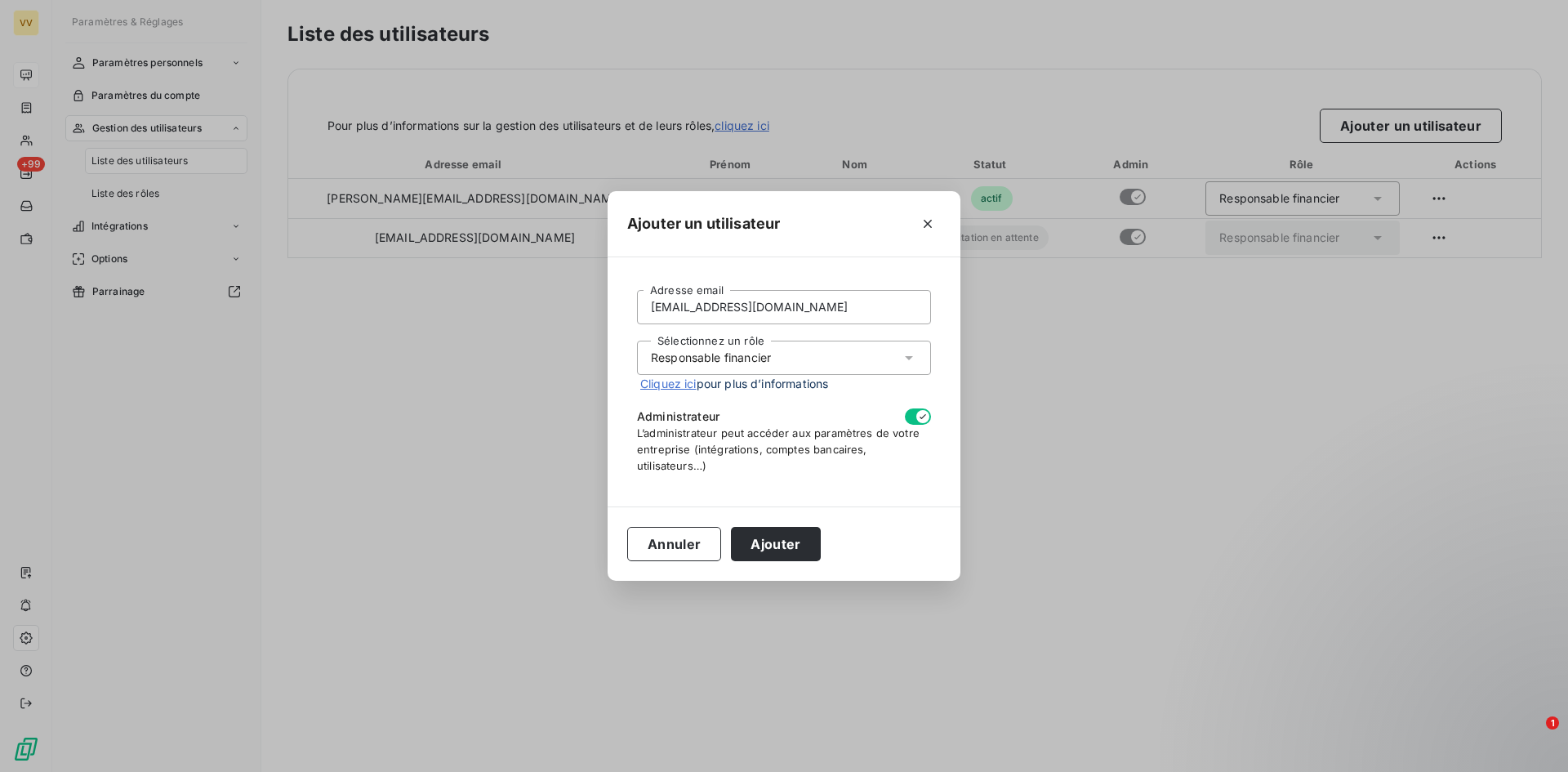
click at [916, 415] on button "button" at bounding box center [918, 416] width 26 height 16
checkbox input "false"
click at [800, 544] on button "Ajouter" at bounding box center [775, 544] width 89 height 35
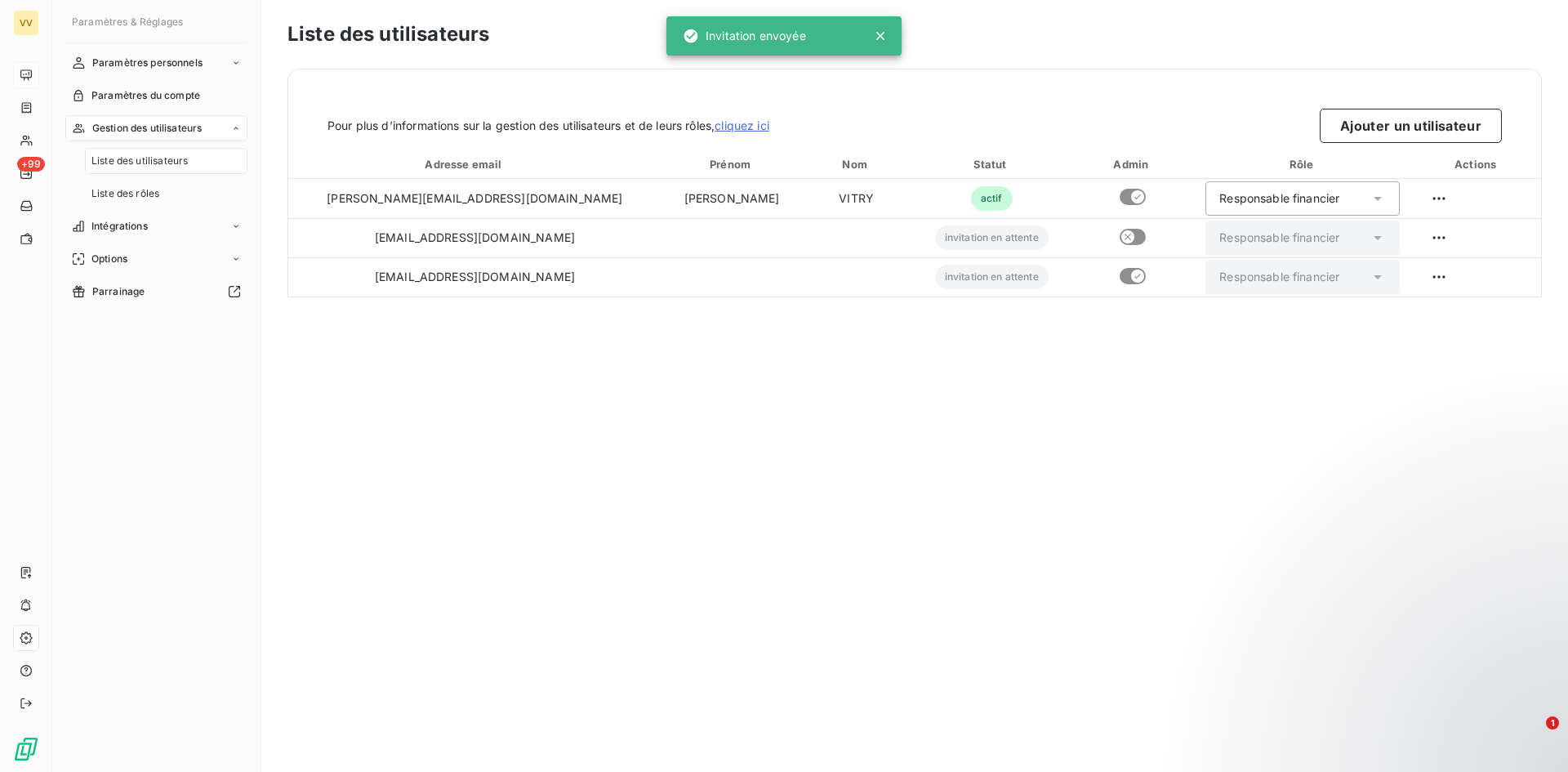
click at [792, 452] on div "Liste des utilisateurs Pour plus d’informations sur la gestion des utilisateurs…" at bounding box center [915, 386] width 1307 height 772
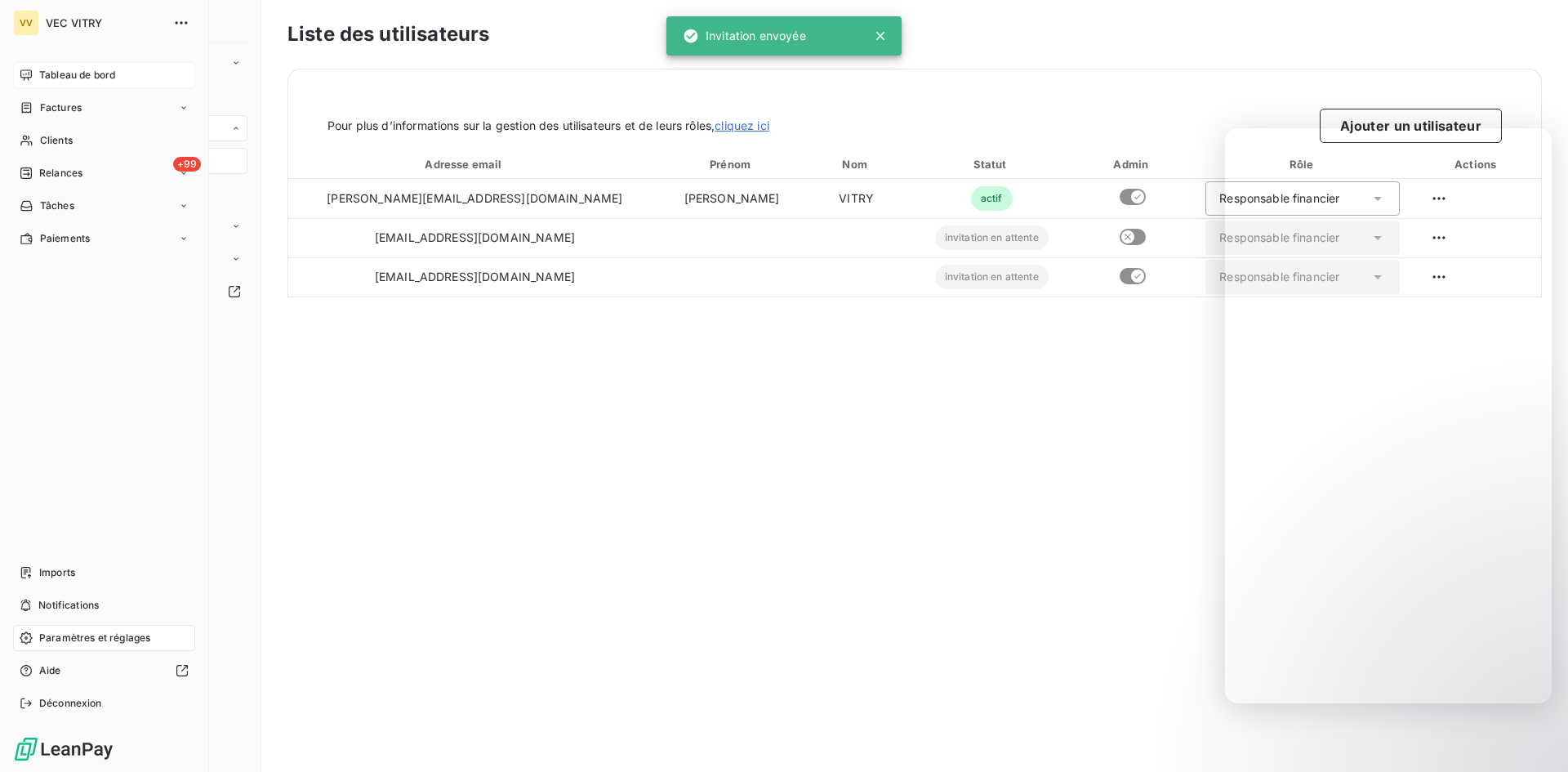
click at [42, 79] on span "Tableau de bord" at bounding box center [77, 74] width 76 height 14
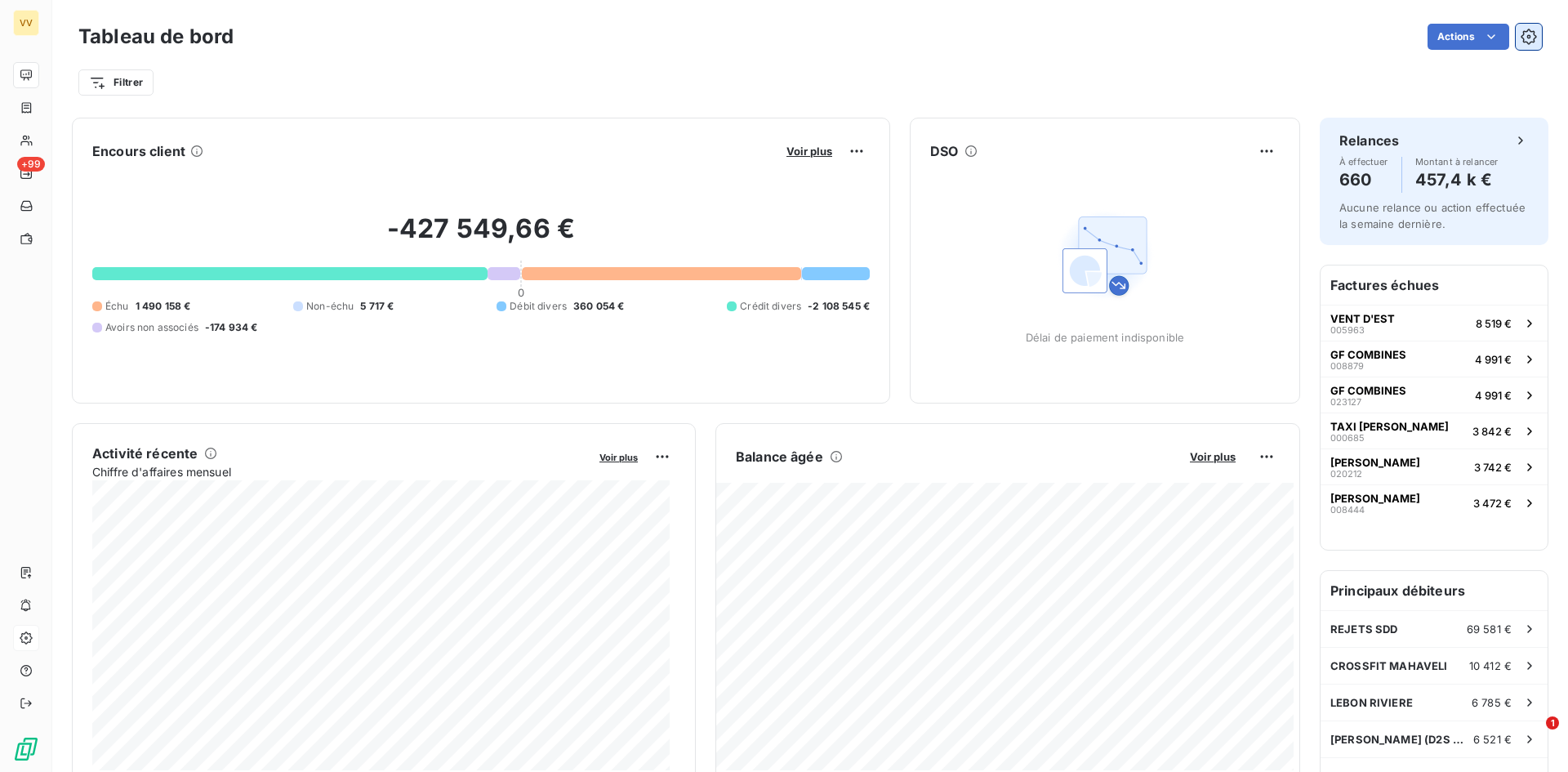
click at [1521, 41] on icon "button" at bounding box center [1528, 37] width 15 height 15
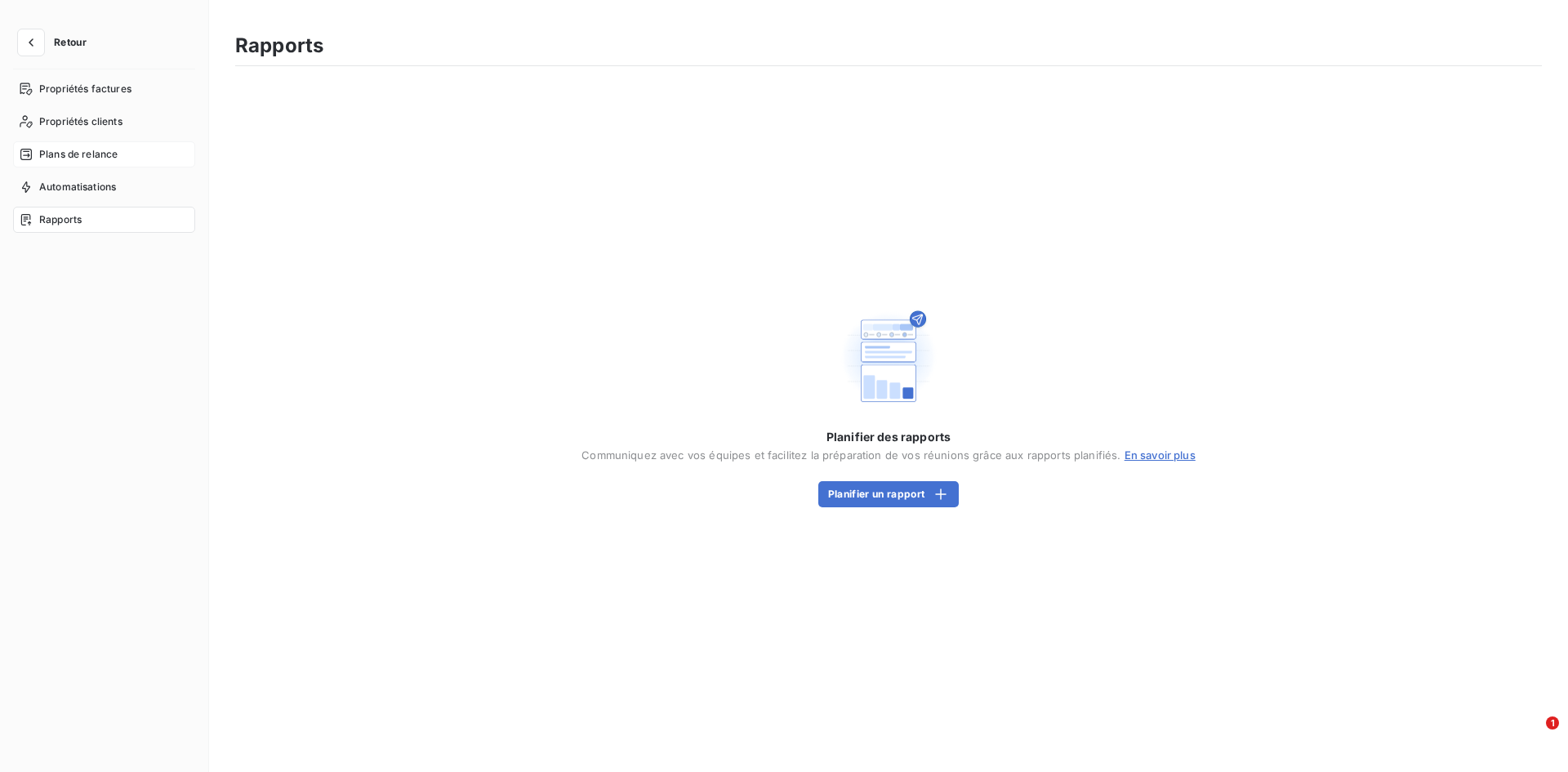
click at [120, 149] on div "Plans de relance" at bounding box center [104, 153] width 182 height 26
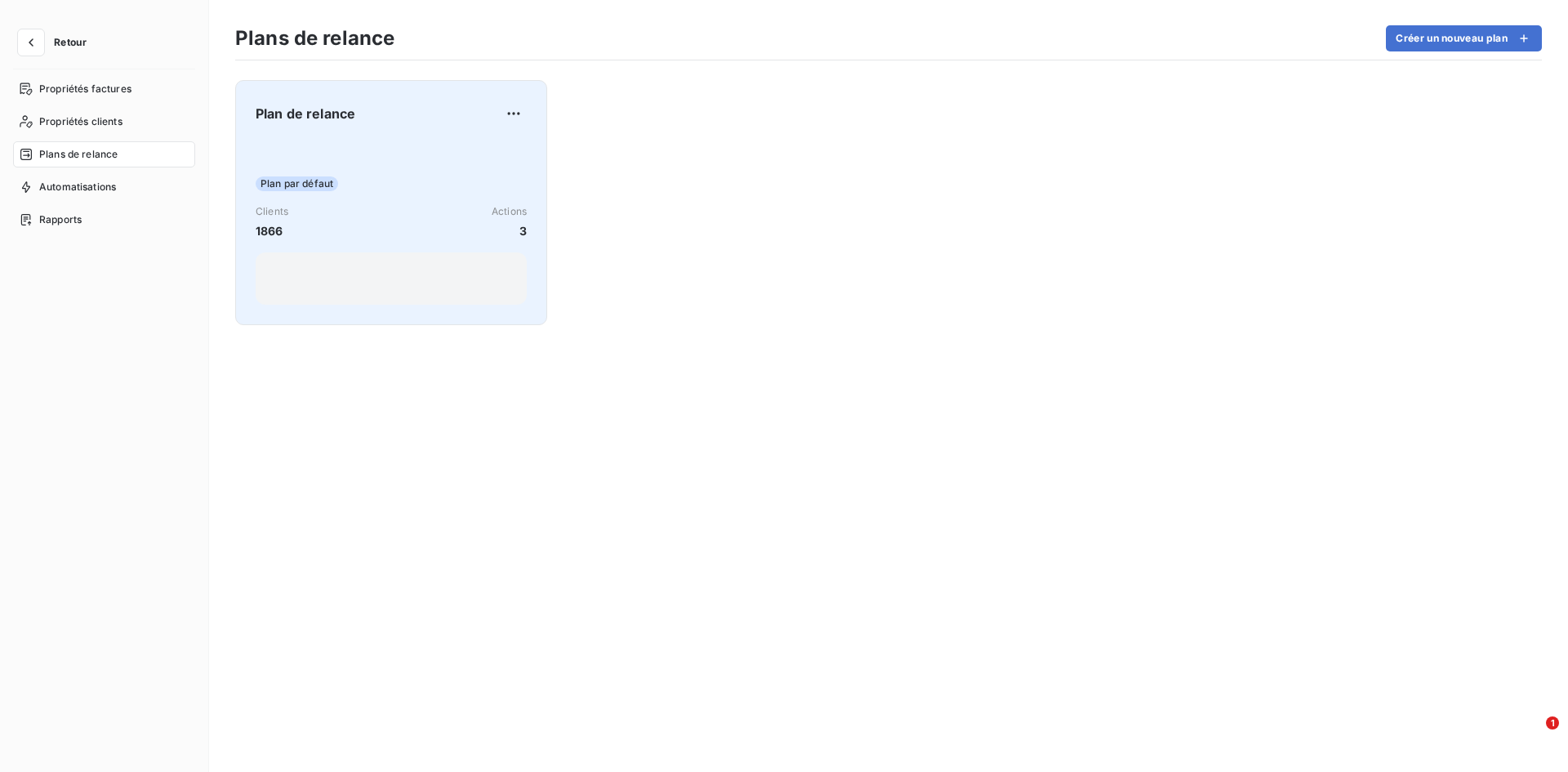
click at [444, 222] on div "Clients 1866 Actions 3" at bounding box center [391, 222] width 271 height 35
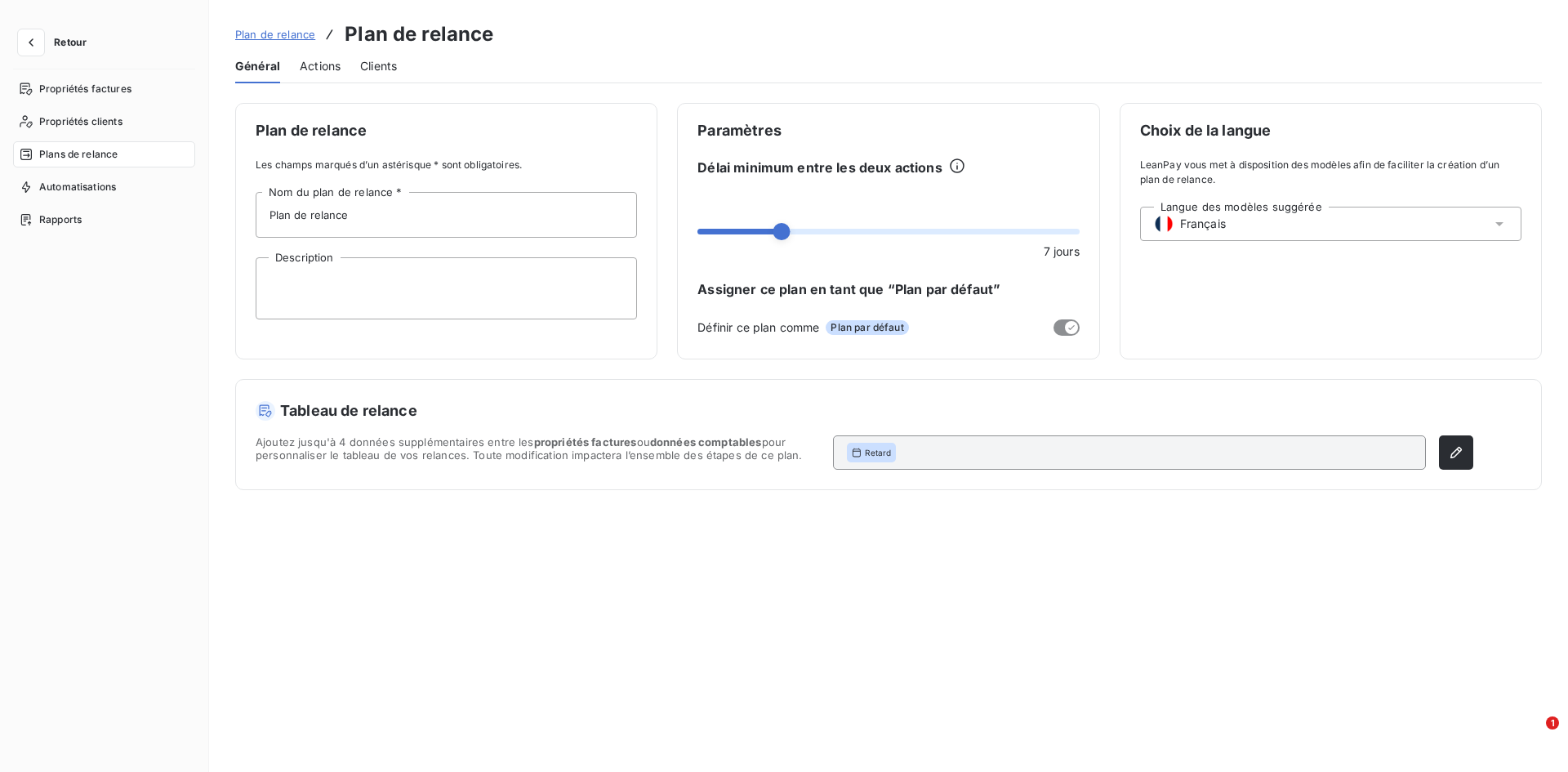
click at [331, 65] on span "Actions" at bounding box center [320, 66] width 41 height 16
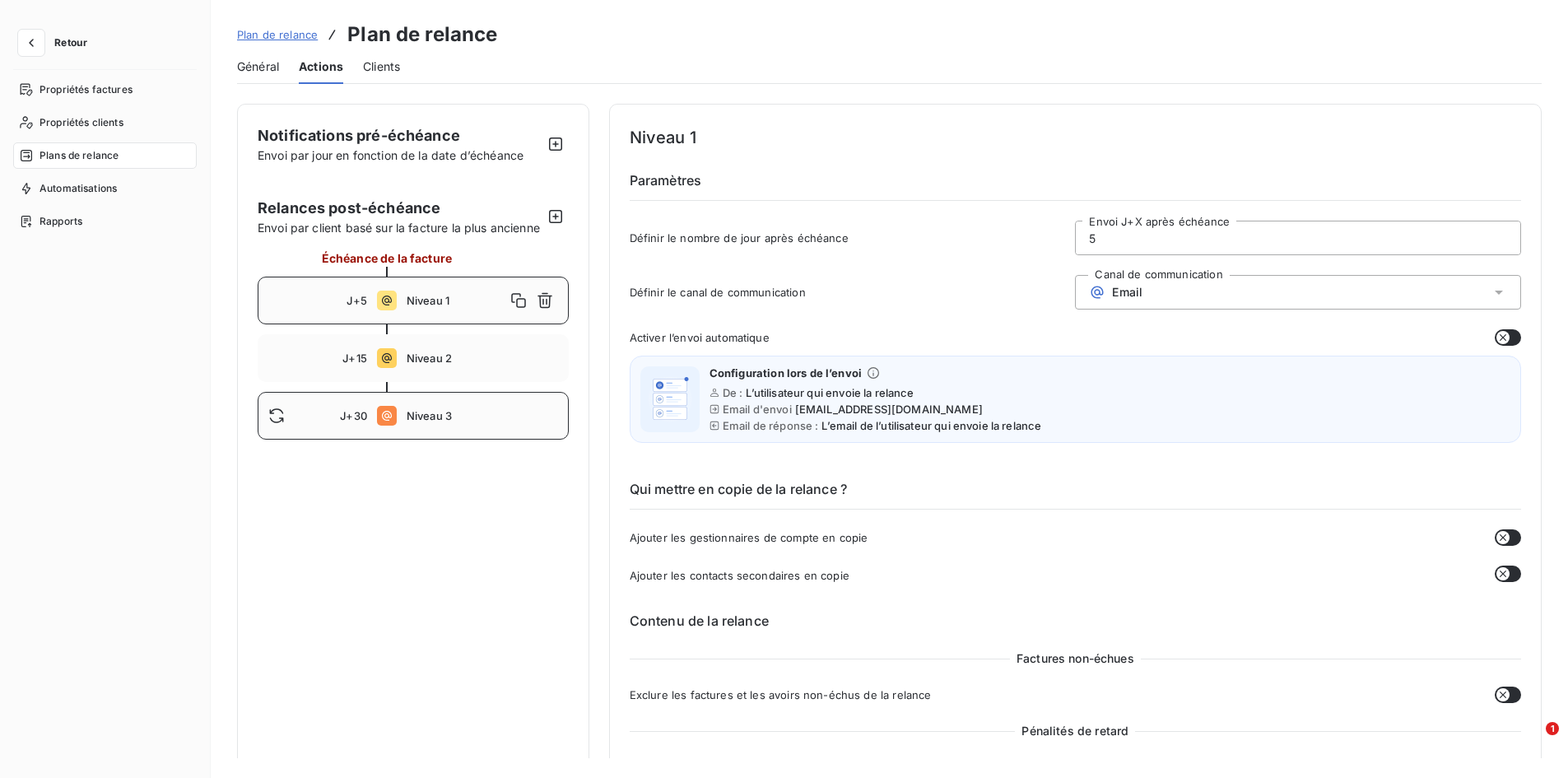
click at [434, 440] on div "J+30 Niveau 3" at bounding box center [413, 415] width 311 height 48
click at [427, 307] on span "Niveau 1" at bounding box center [482, 301] width 152 height 14
click at [502, 366] on div "J+15 Niveau 2" at bounding box center [413, 358] width 311 height 48
click at [439, 422] on span "Niveau 3" at bounding box center [482, 416] width 152 height 14
click at [463, 365] on span "Niveau 2" at bounding box center [482, 358] width 152 height 14
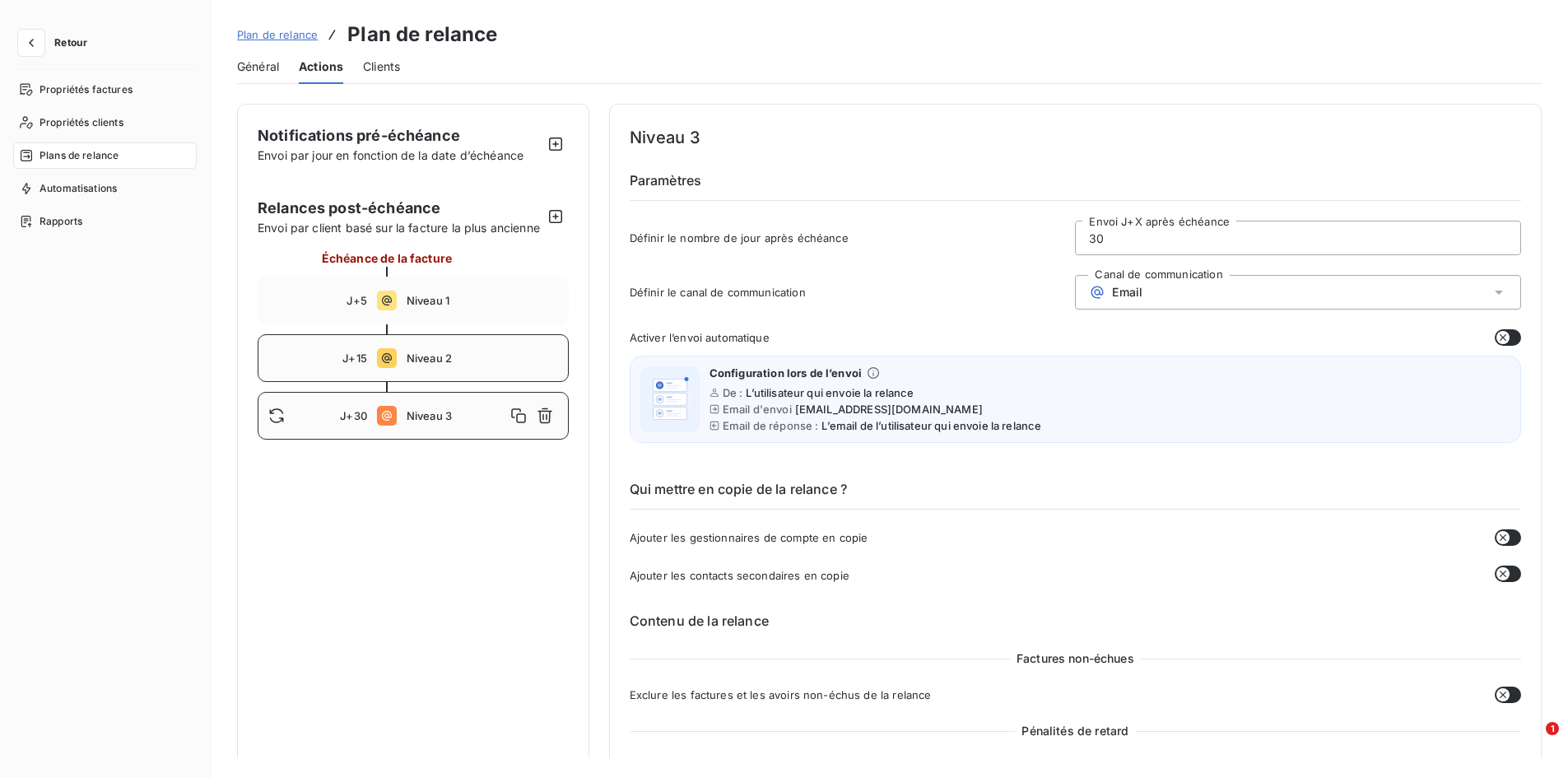
type input "15"
click at [25, 42] on icon "button" at bounding box center [31, 43] width 17 height 17
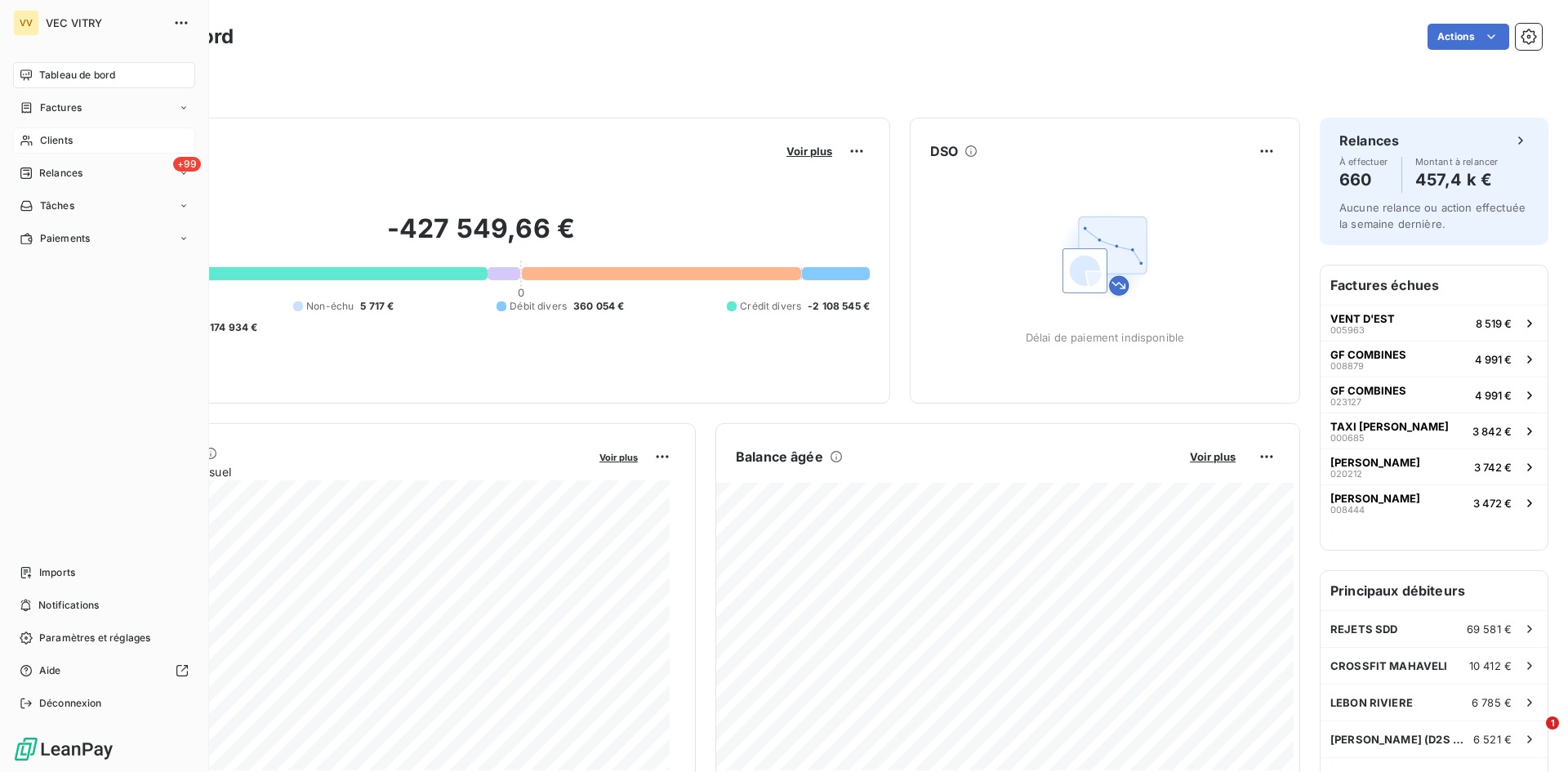
click at [98, 142] on div "Clients" at bounding box center [104, 140] width 182 height 26
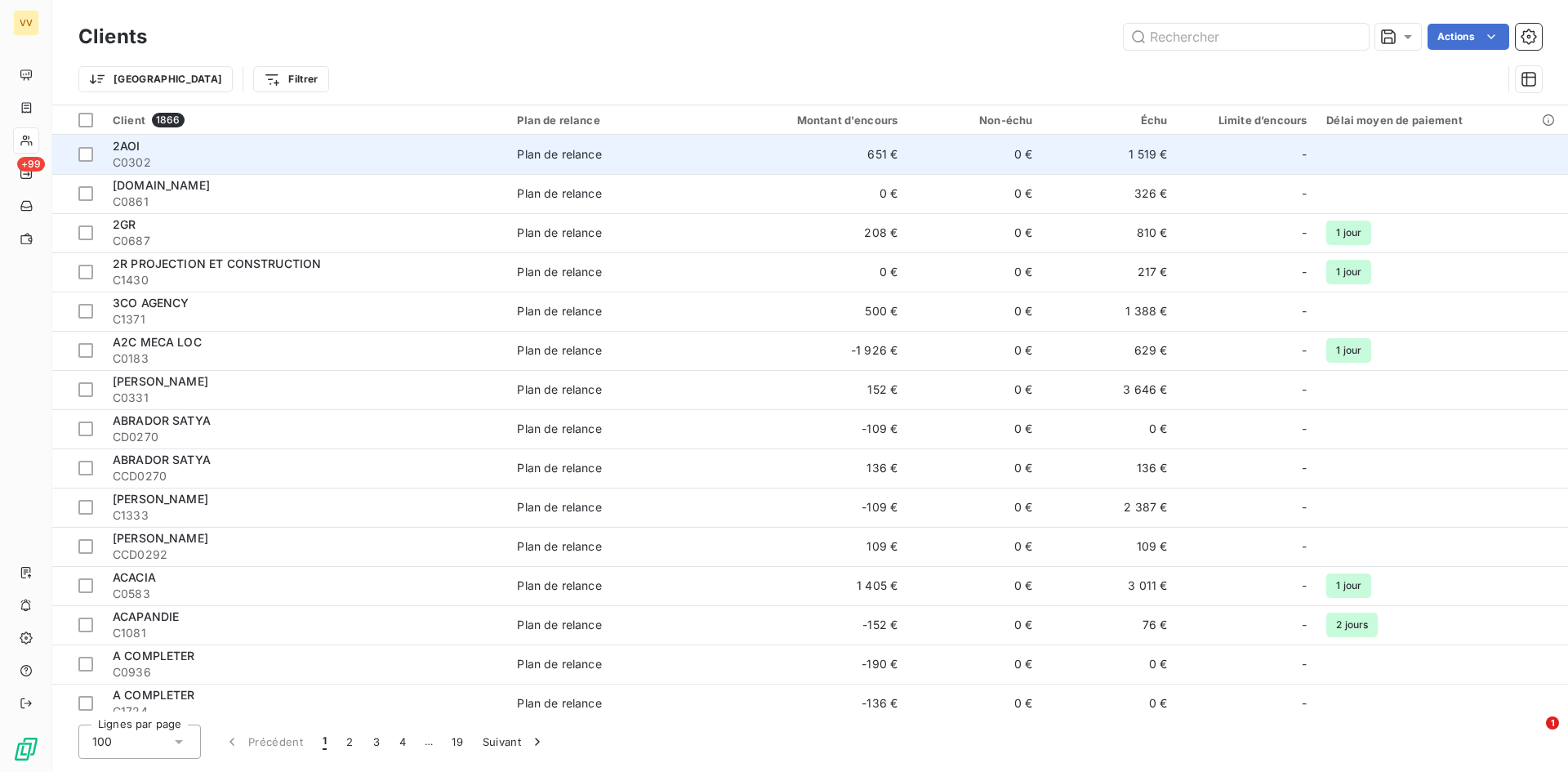
click at [455, 158] on span "C0302" at bounding box center [305, 162] width 385 height 16
